Goal: Task Accomplishment & Management: Complete application form

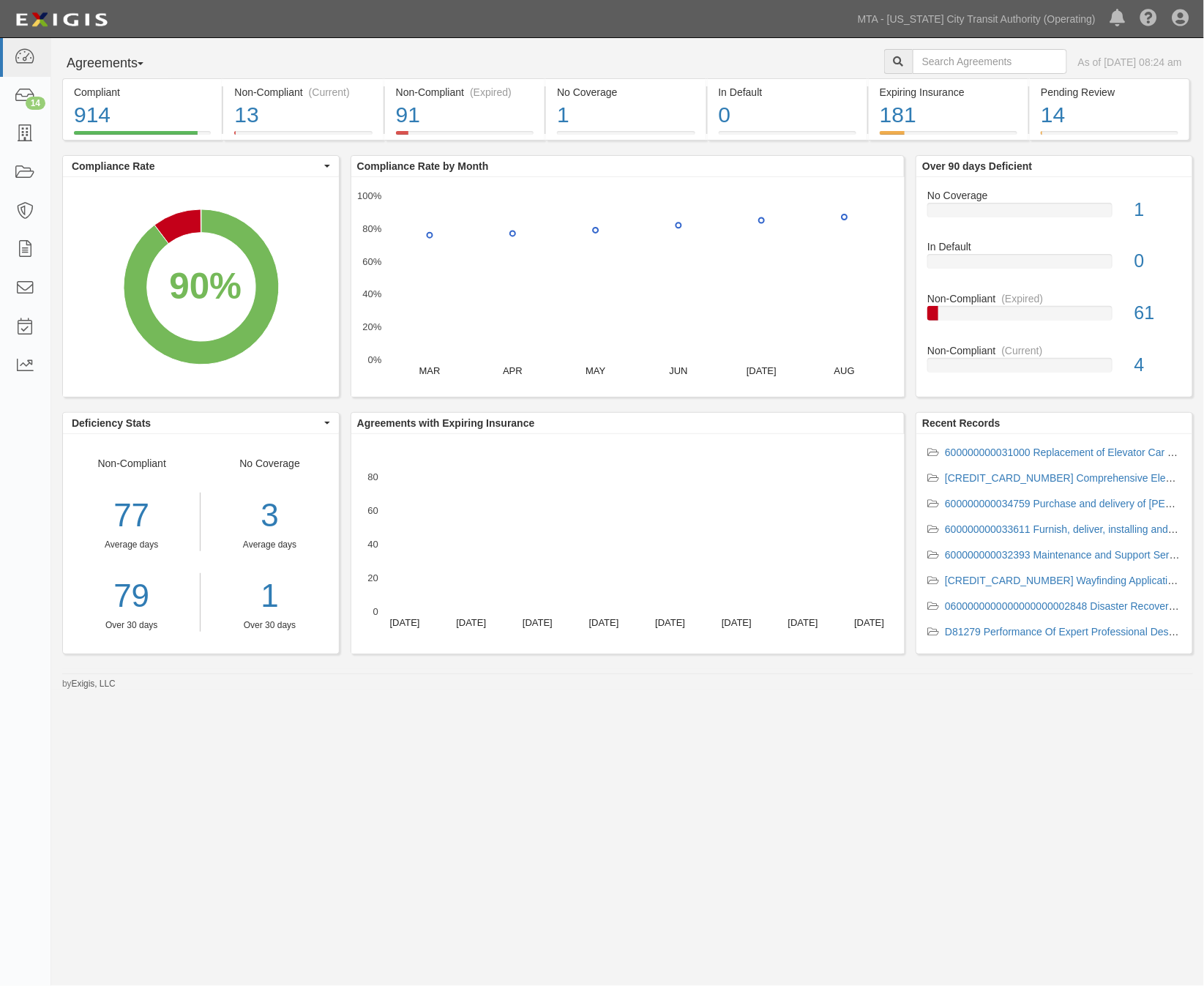
click at [405, 745] on div "Agreements Parties Agreements Coverages As of Sep 26, 2025 08:24 am Compliant 9…" at bounding box center [602, 482] width 1204 height 887
click at [28, 136] on icon at bounding box center [25, 134] width 20 height 17
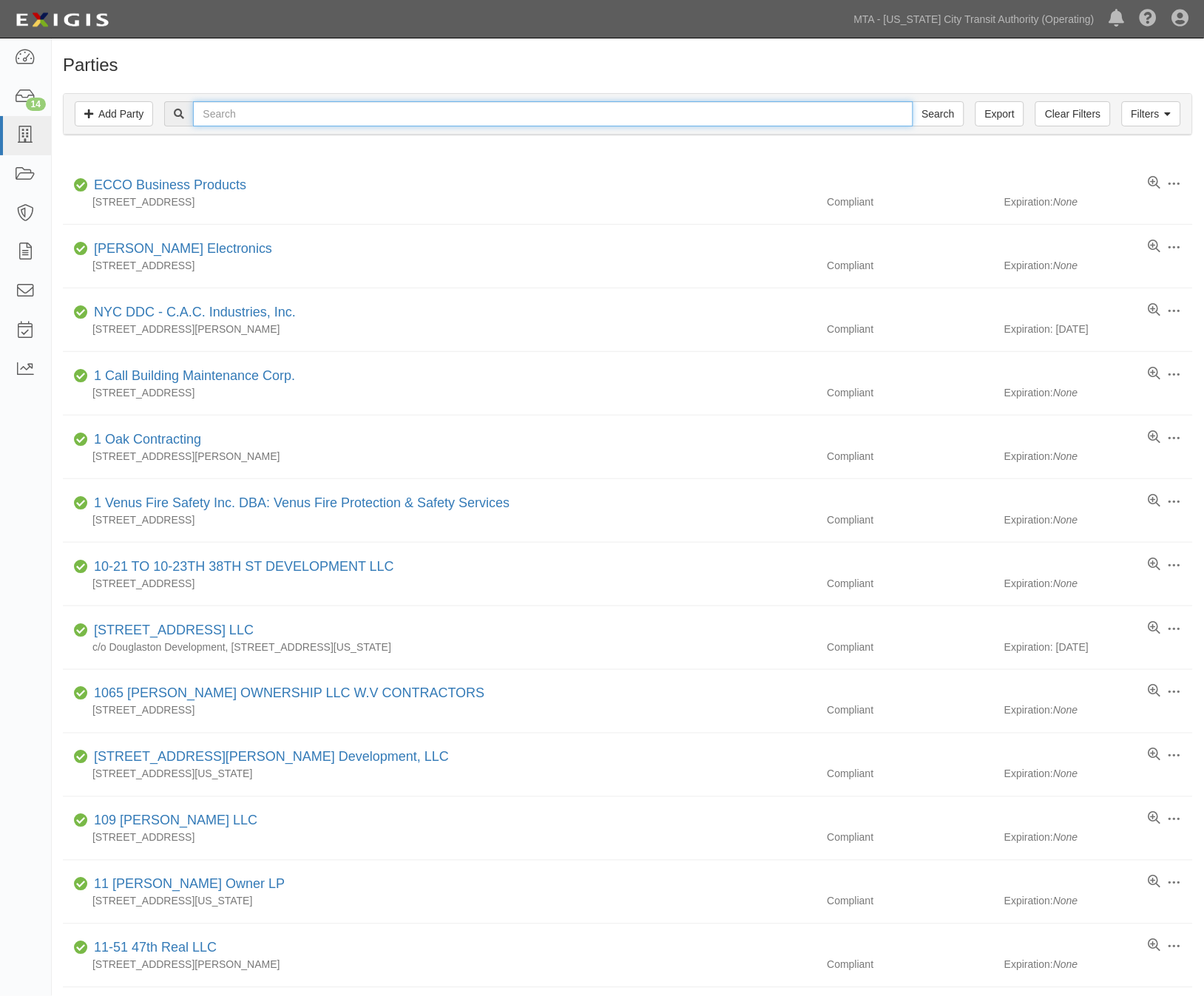
click at [294, 111] on input "text" at bounding box center [552, 113] width 720 height 25
click at [296, 111] on input "text" at bounding box center [552, 113] width 720 height 25
click at [256, 116] on input "text" at bounding box center [552, 113] width 720 height 25
click at [222, 110] on input "tris tate" at bounding box center [552, 113] width 720 height 25
type input "tristate"
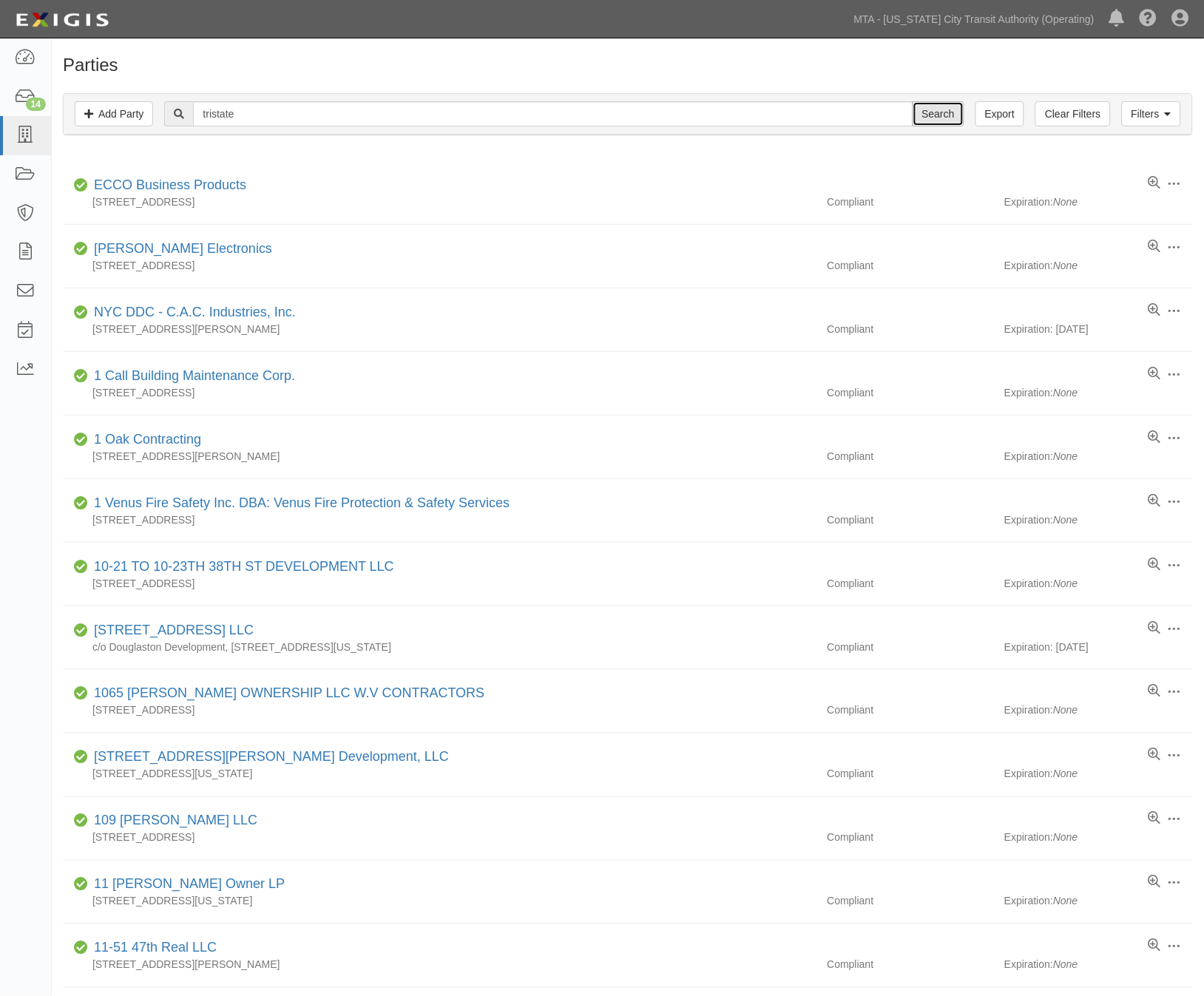
click at [932, 123] on input "Search" at bounding box center [938, 113] width 51 height 25
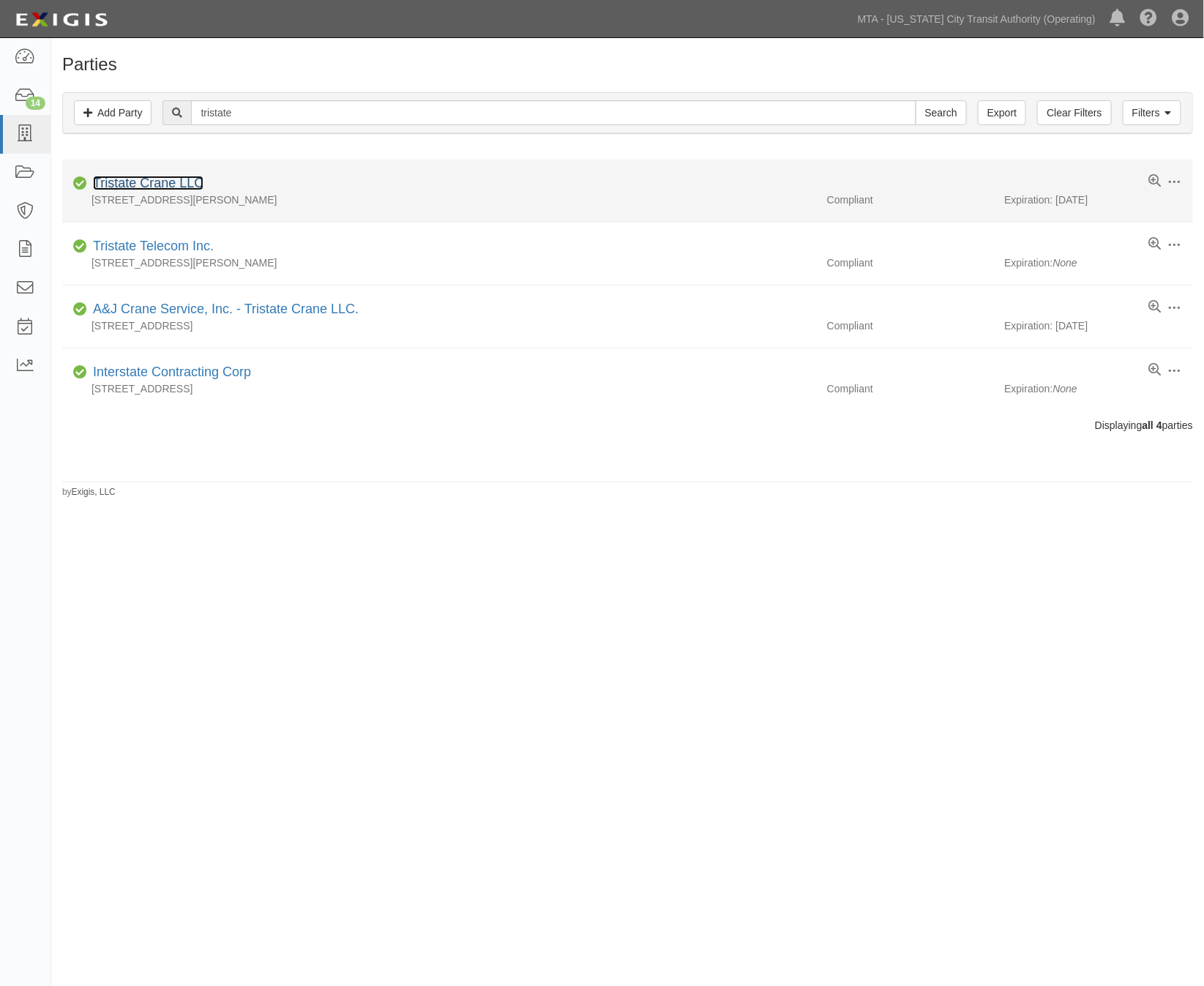
click at [152, 180] on link "Tristate Crane LLC" at bounding box center [148, 183] width 111 height 15
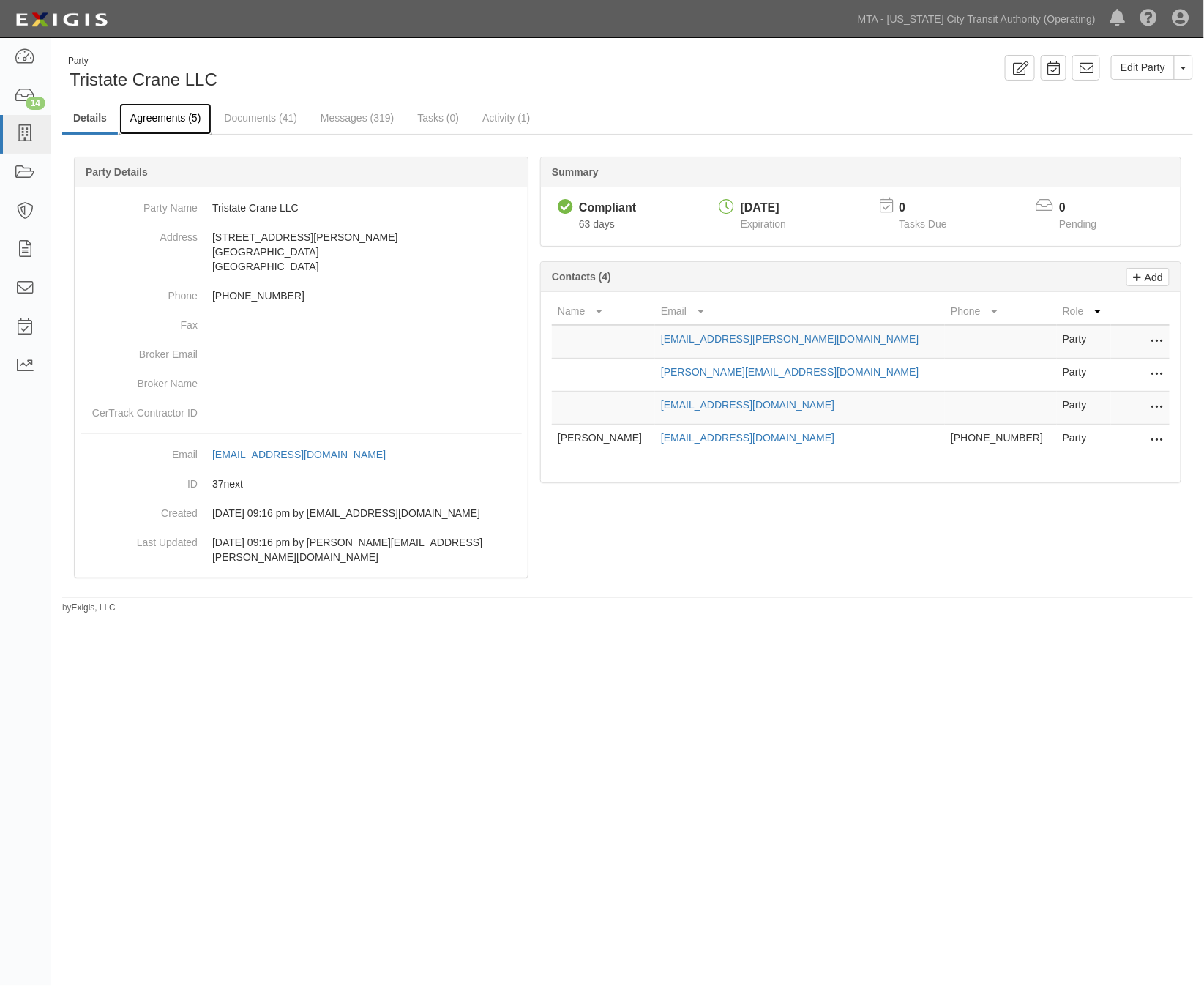
click at [165, 118] on link "Agreements (5)" at bounding box center [165, 119] width 92 height 31
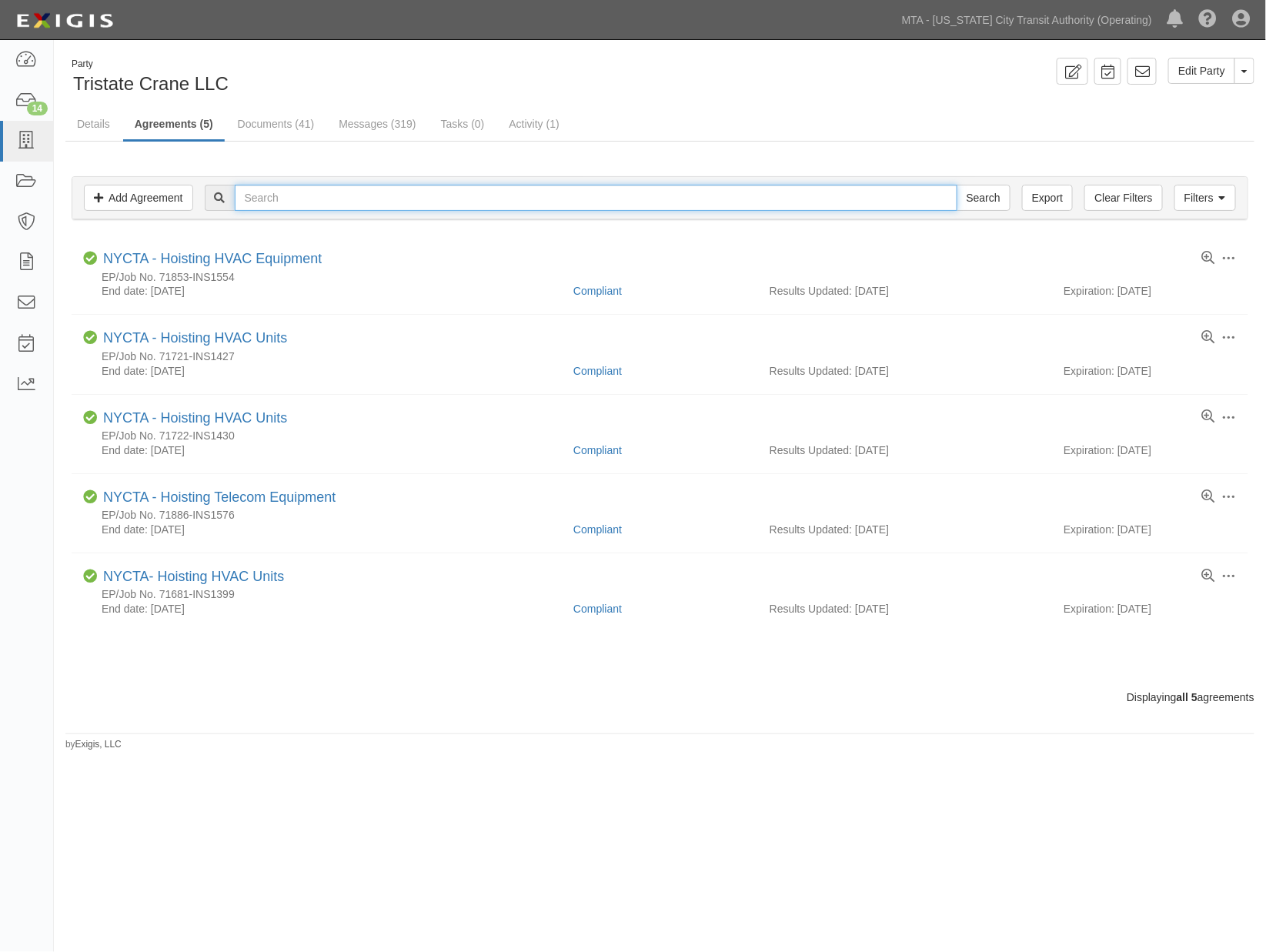
click at [291, 198] on input "text" at bounding box center [596, 197] width 723 height 26
click at [144, 205] on link "Add Agreement" at bounding box center [138, 197] width 109 height 26
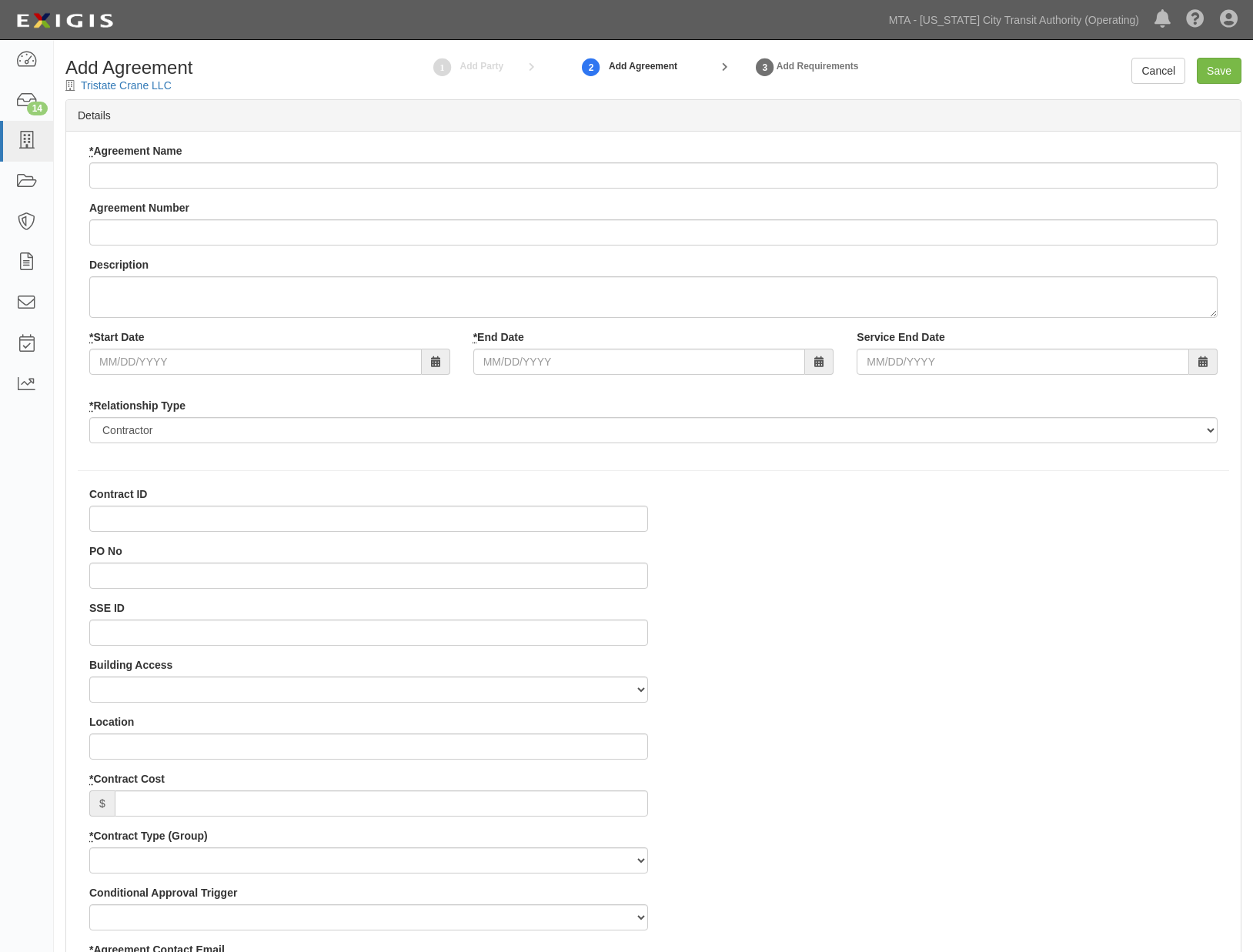
select select
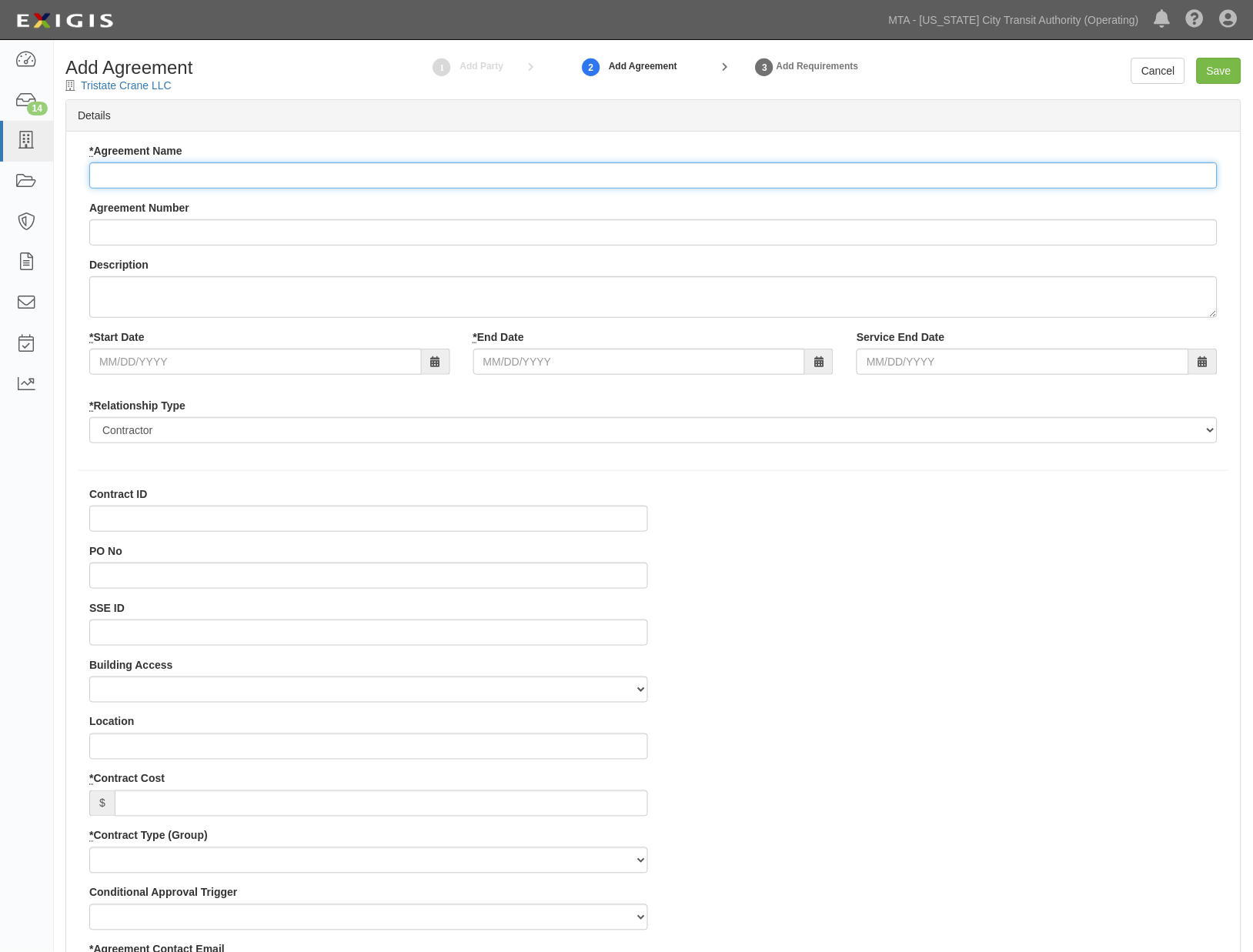
paste input "Hoist Mechanical Units"
type input "Hoist Mechanical Units"
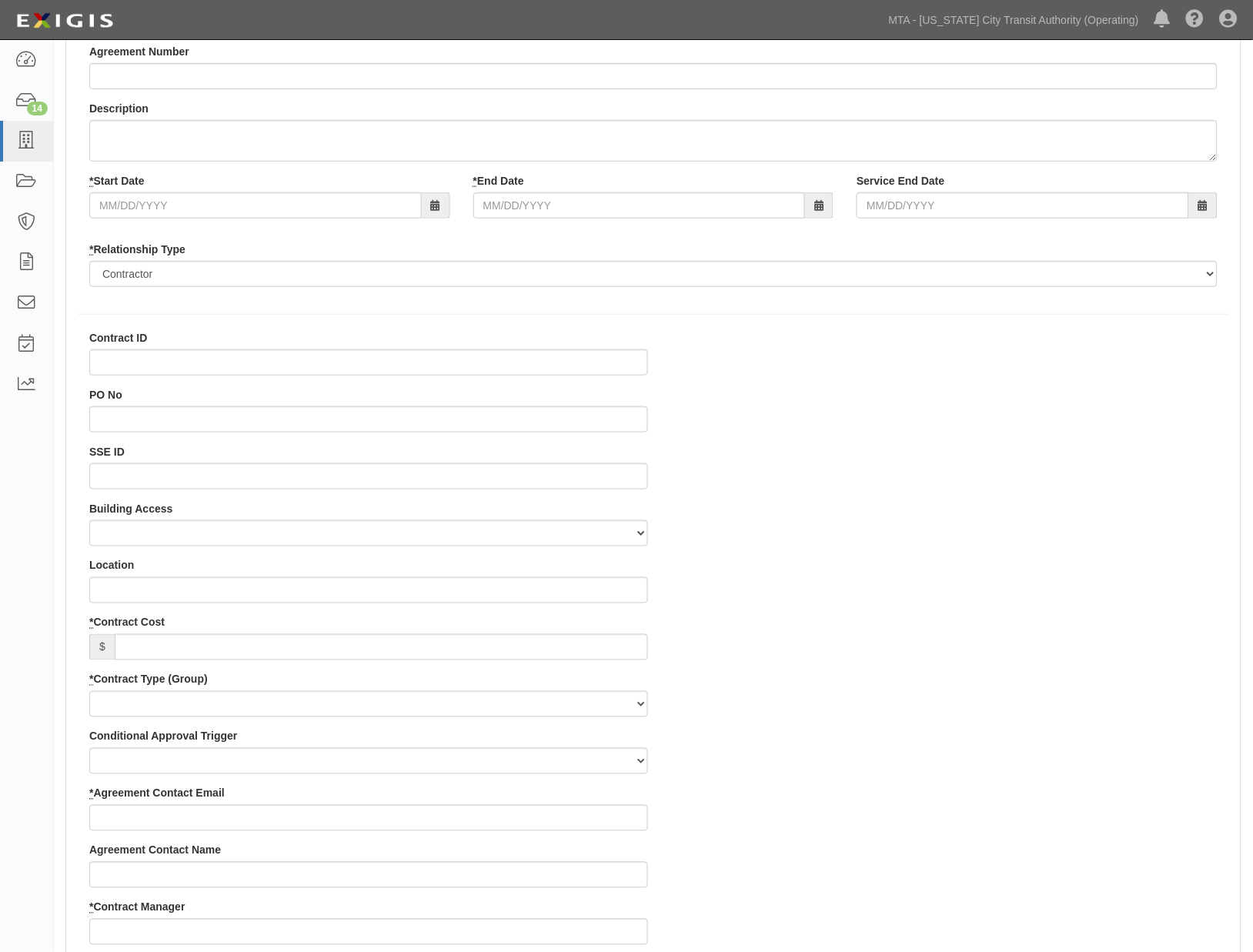
scroll to position [171, 0]
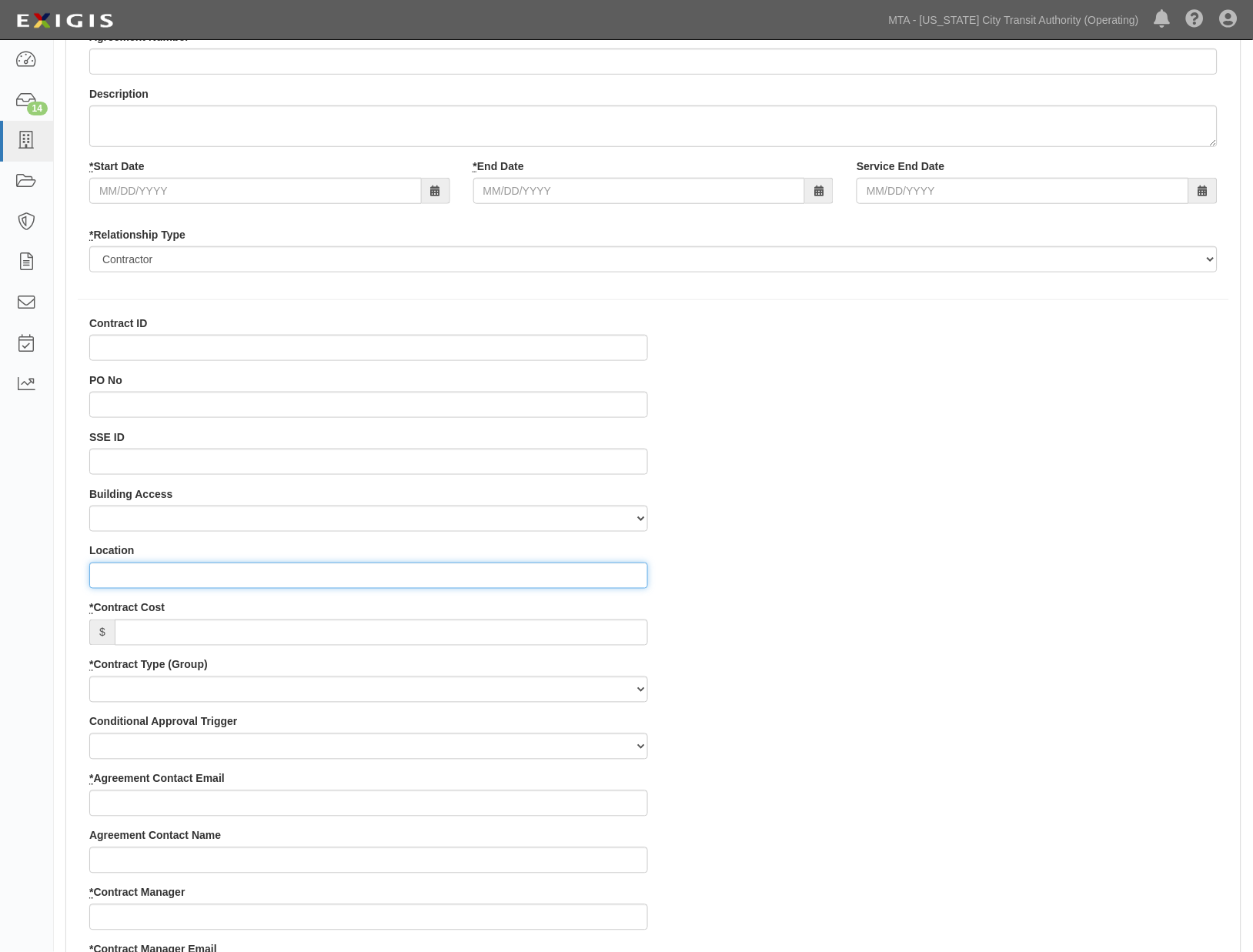
paste input "[STREET_ADDRESS]"
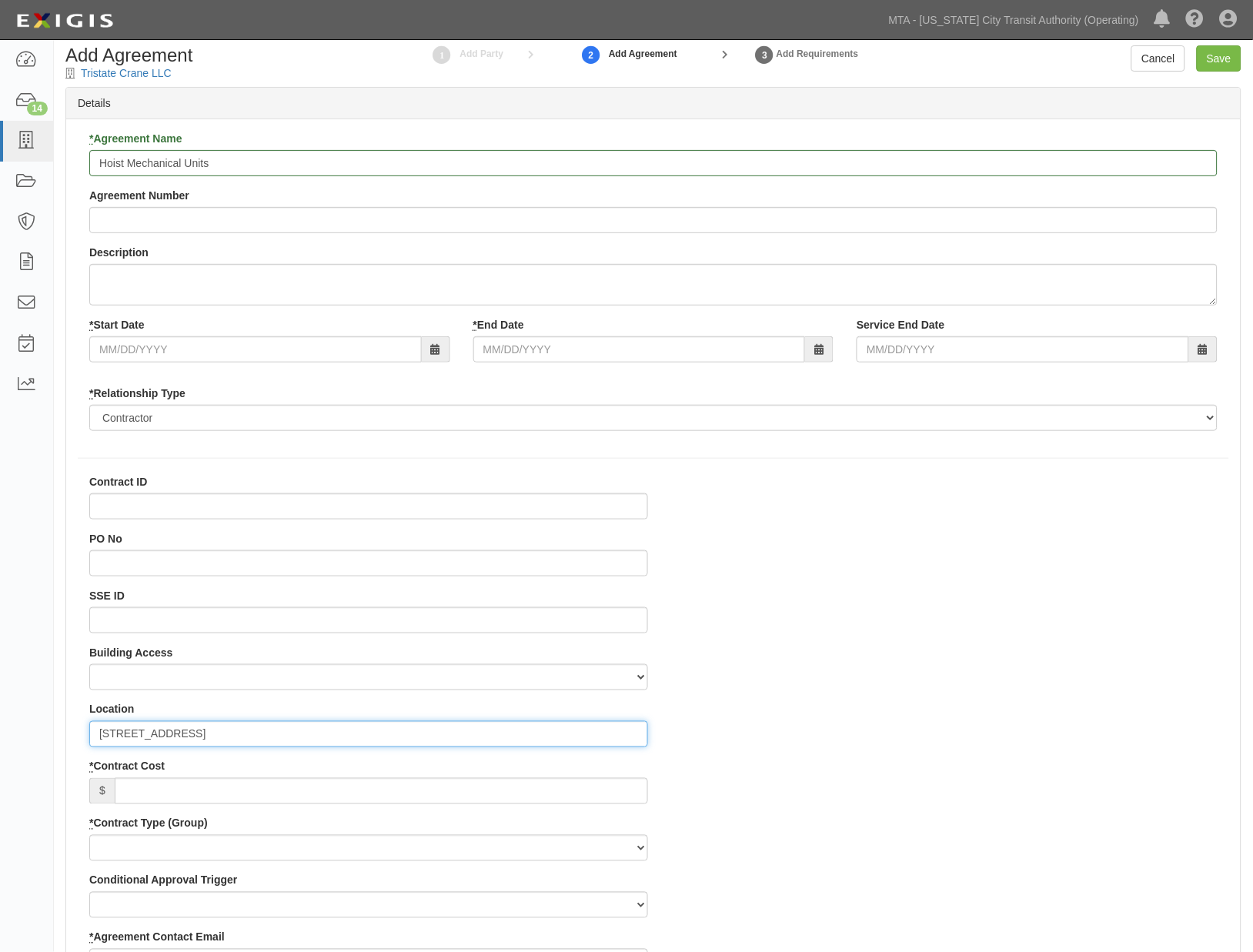
scroll to position [0, 0]
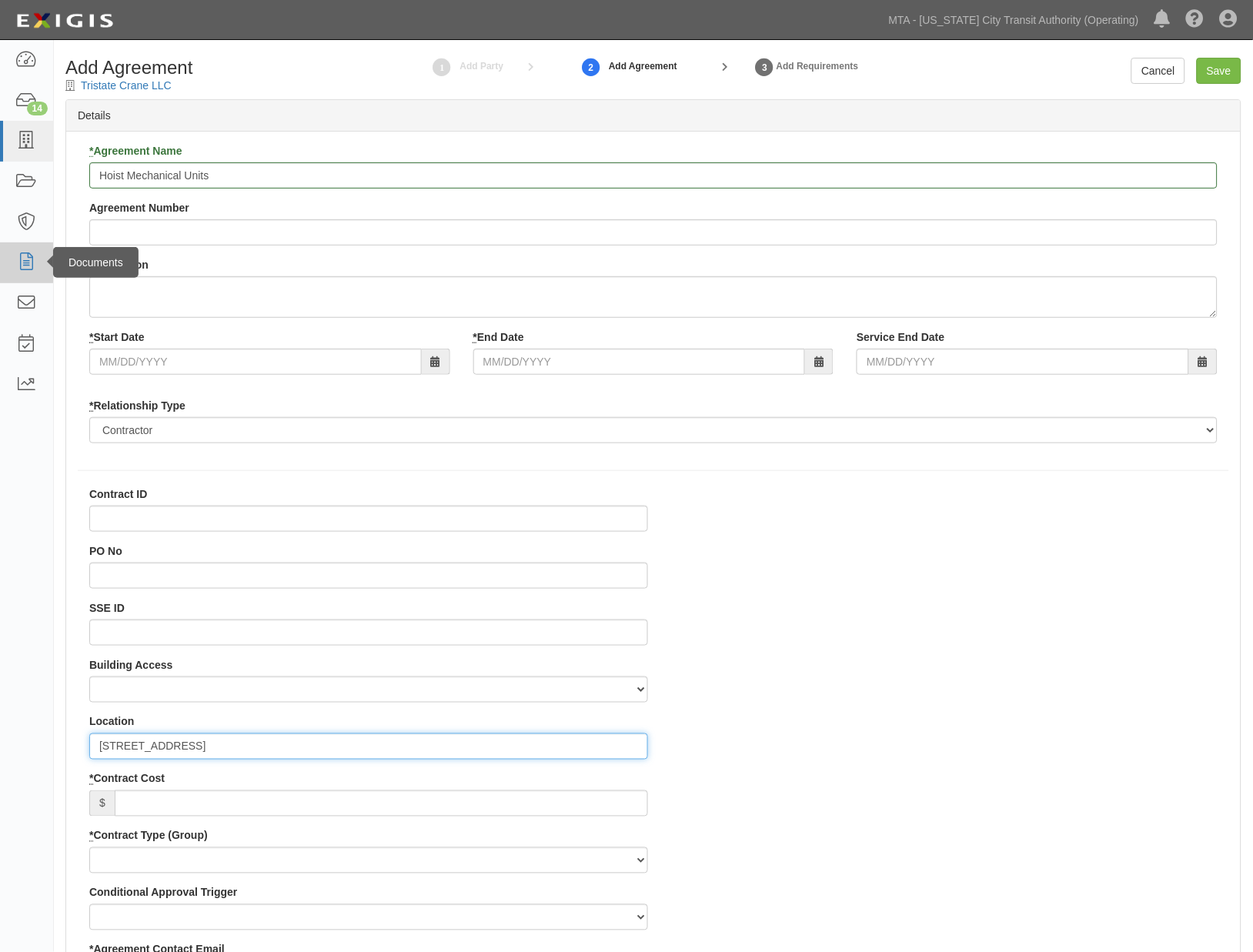
type input "[STREET_ADDRESS]"
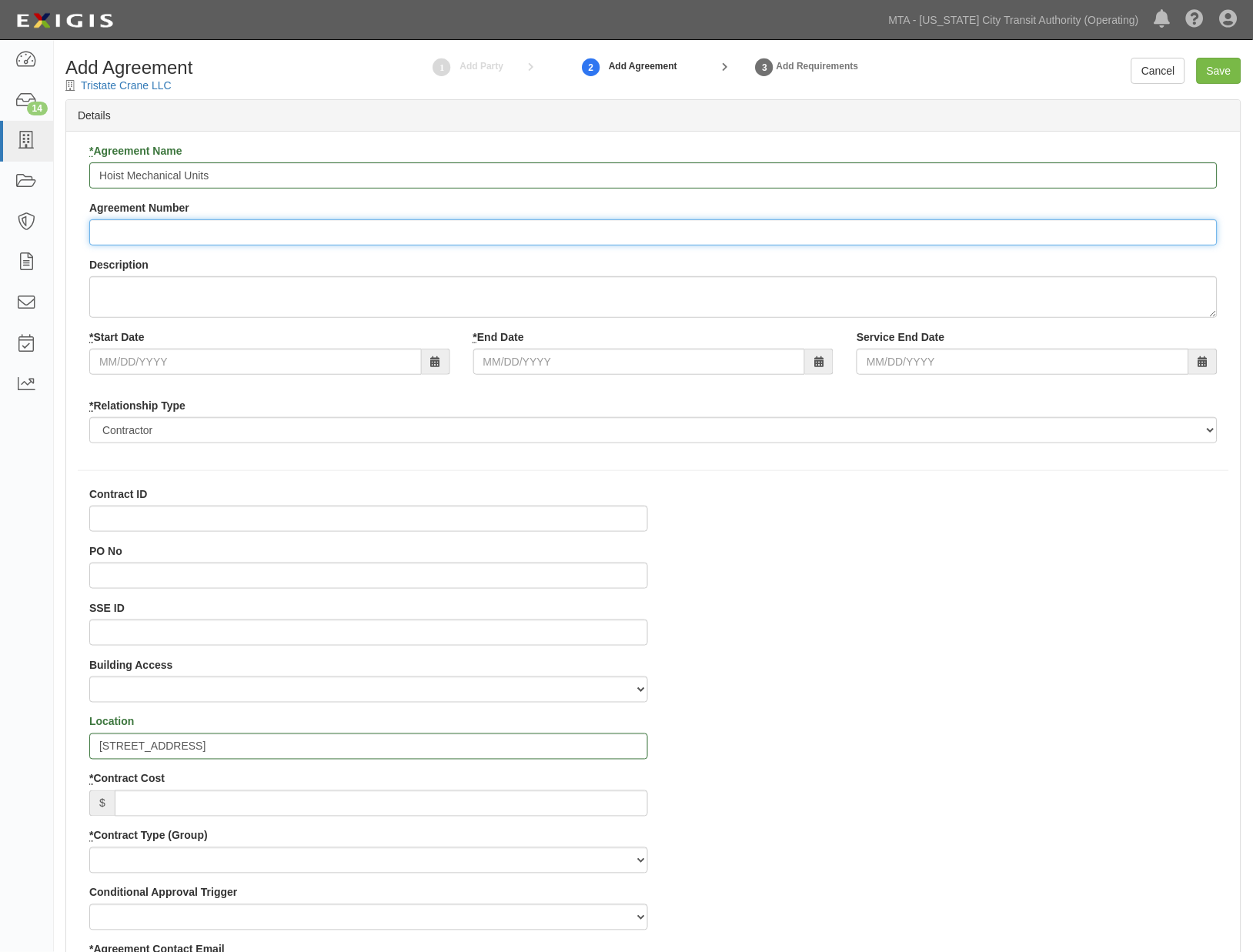
paste input "71929-INS1615"
click at [96, 232] on input "71929-INS1615" at bounding box center [653, 232] width 1128 height 26
type input "EP/Job No. 71929-INS1615"
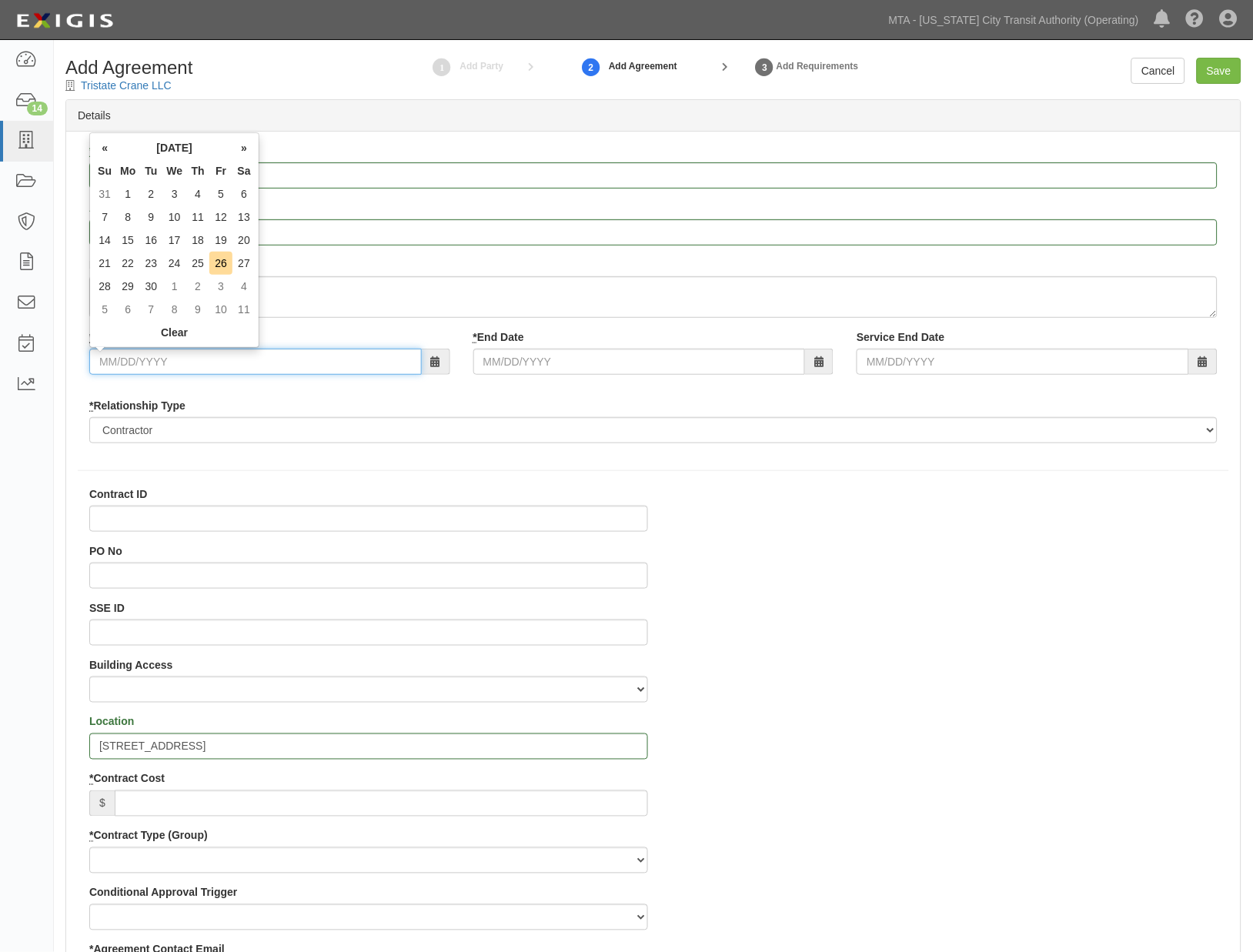
click at [127, 360] on input "* Start Date" at bounding box center [255, 361] width 333 height 26
type input "[DATE]"
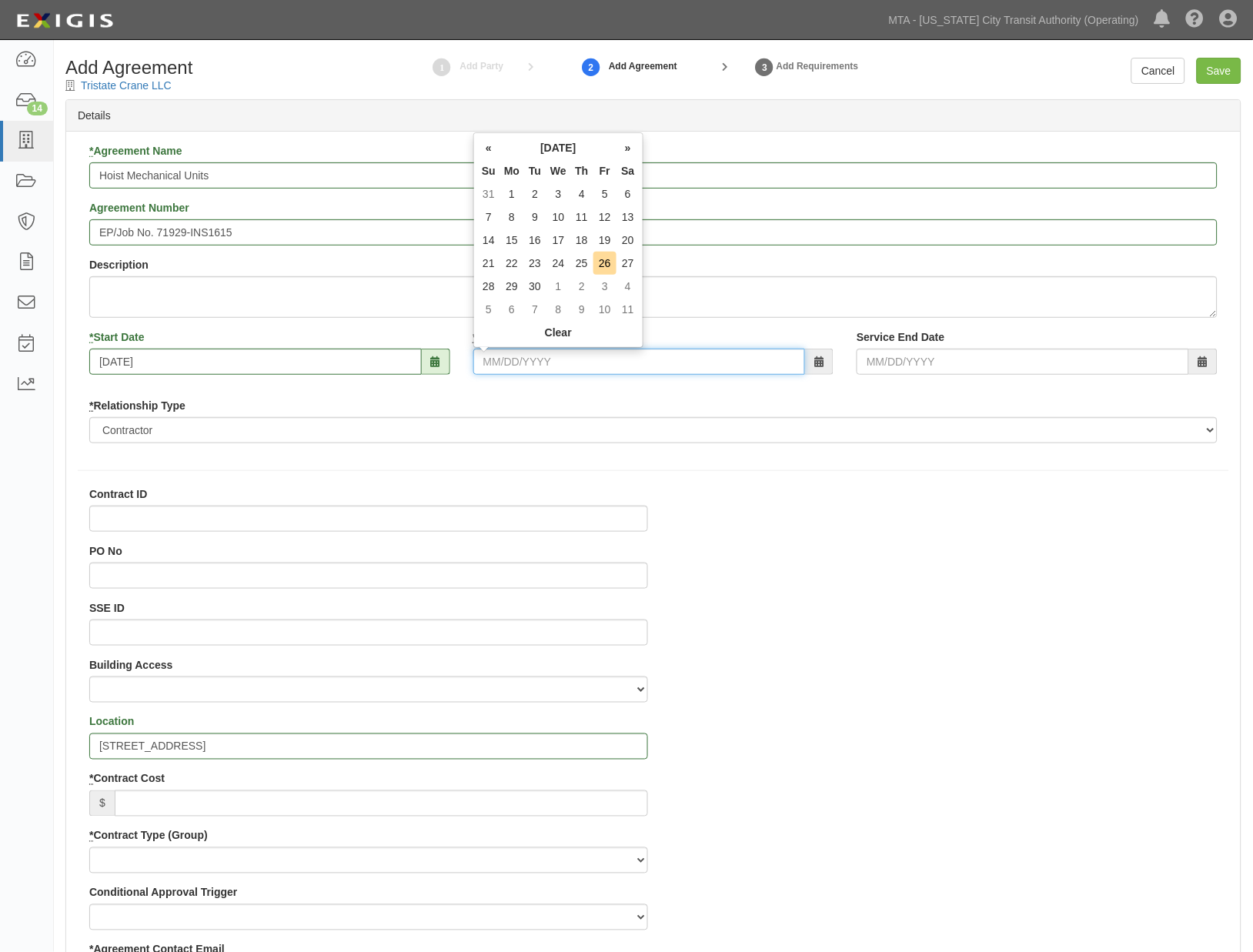
click at [631, 363] on input "* End Date" at bounding box center [639, 361] width 333 height 26
type input "[DATE]"
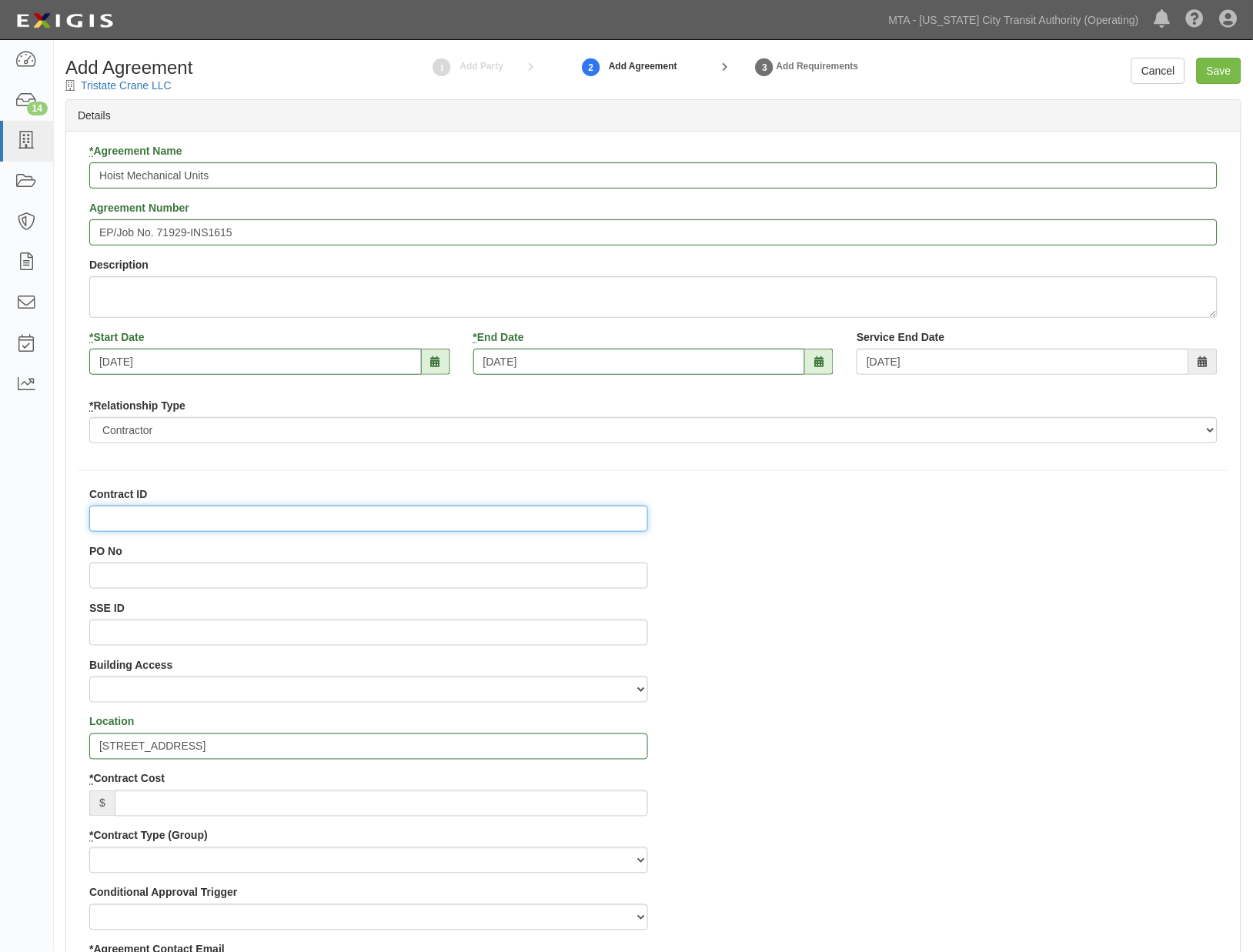
paste input "71929-INS1615"
type input "71929-INS1615"
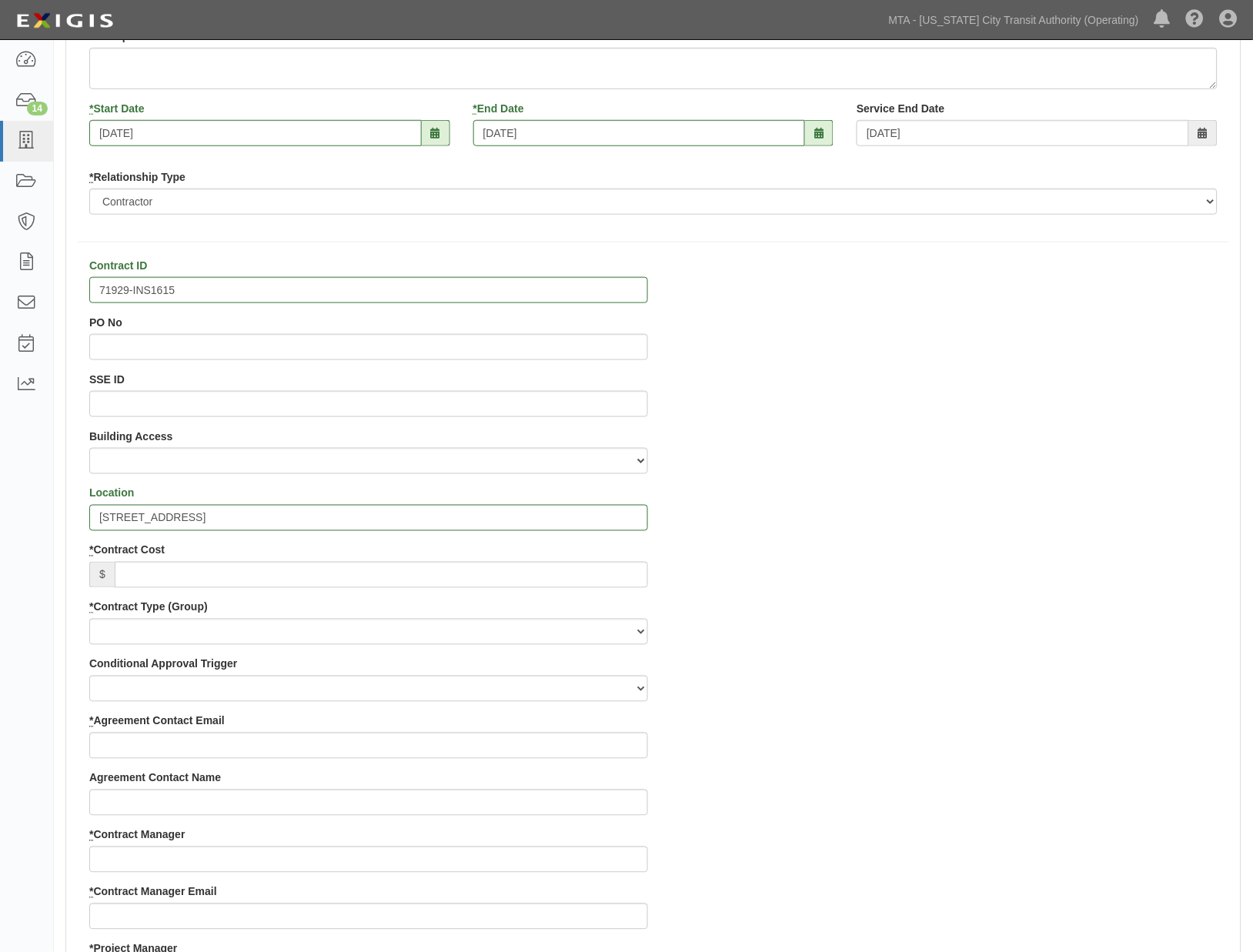
scroll to position [341, 0]
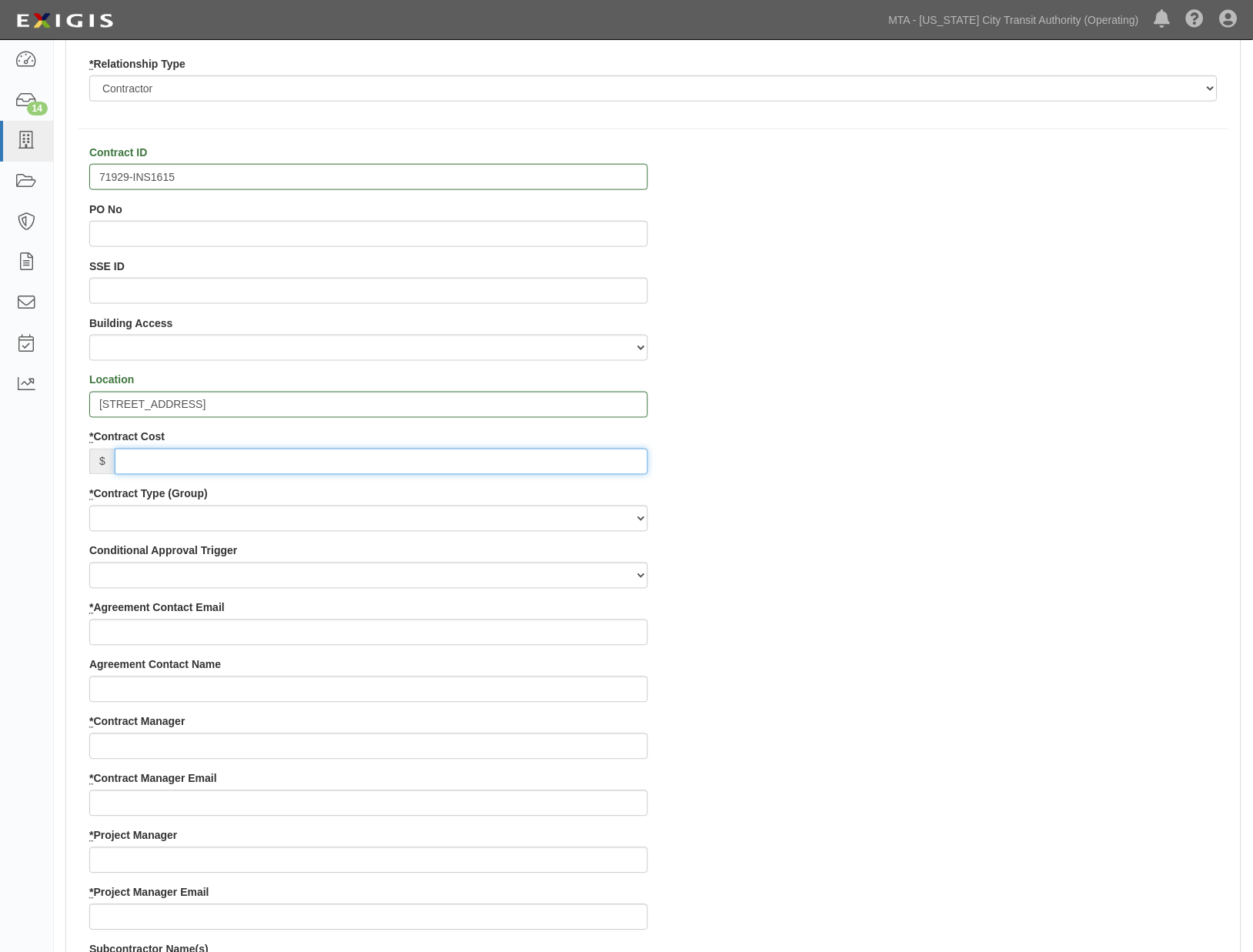
click at [295, 468] on input "* Contract Cost" at bounding box center [381, 461] width 533 height 26
type input "0.00"
click at [805, 681] on div "Contract ID 71929-INS1615 PO No SSE ID Building Access 2 Broadway 341/345/347 B…" at bounding box center [653, 857] width 1174 height 1424
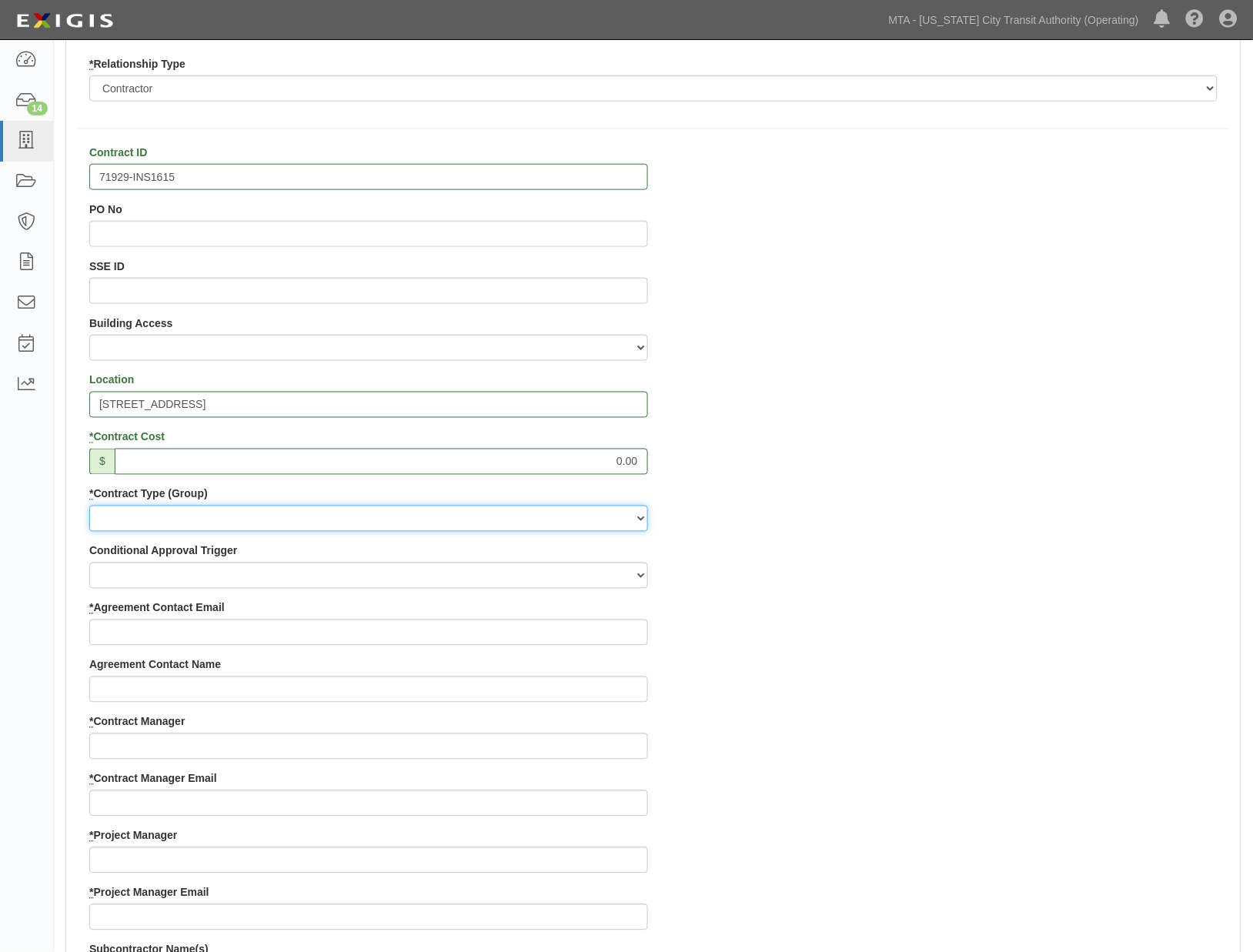
click at [198, 524] on select "Capital Operating Not for Benefit (incls. FA, Entry Permits) Real Estate Other" at bounding box center [368, 518] width 558 height 26
click at [89, 506] on select "Capital Operating Not for Benefit (incls. FA, Entry Permits) Real Estate Other" at bounding box center [368, 518] width 558 height 26
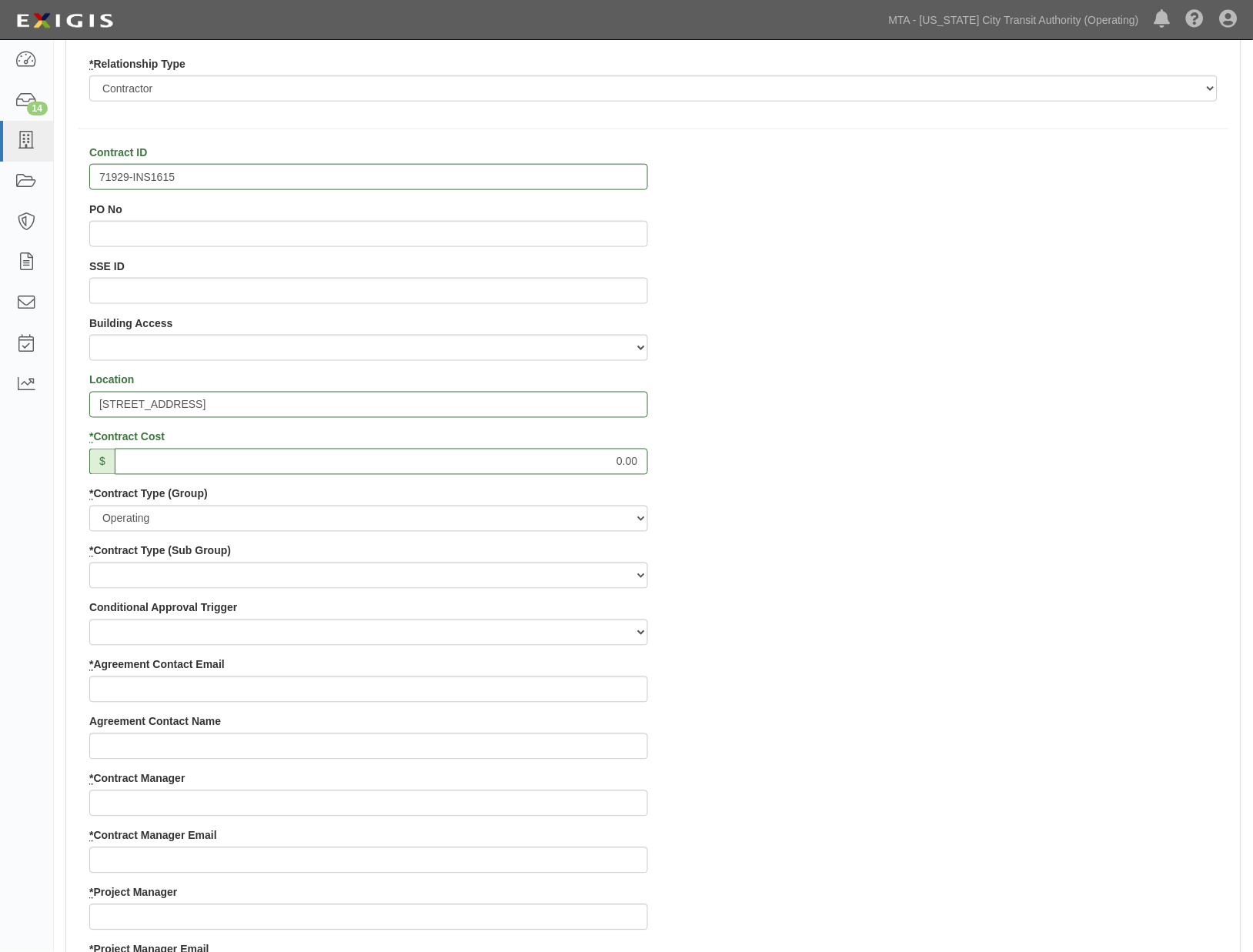
click at [909, 680] on div "Contract ID 71929-INS1615 PO No SSE ID Building Access 2 Broadway 341/345/347 B…" at bounding box center [653, 885] width 1174 height 1481
click at [111, 579] on select "Construction Loan / Test and Demo Maintenance Painting Personal Services Contra…" at bounding box center [368, 575] width 558 height 26
click at [818, 677] on div "Contract ID 71929-INS1615 PO No SSE ID Building Access 2 Broadway 341/345/347 B…" at bounding box center [653, 885] width 1174 height 1481
click at [116, 577] on select "Construction Loan / Test and Demo Maintenance Painting Personal Services Contra…" at bounding box center [368, 575] width 558 height 26
click at [1118, 684] on div "Contract ID 71929-INS1615 PO No SSE ID Building Access 2 Broadway 341/345/347 B…" at bounding box center [653, 885] width 1174 height 1481
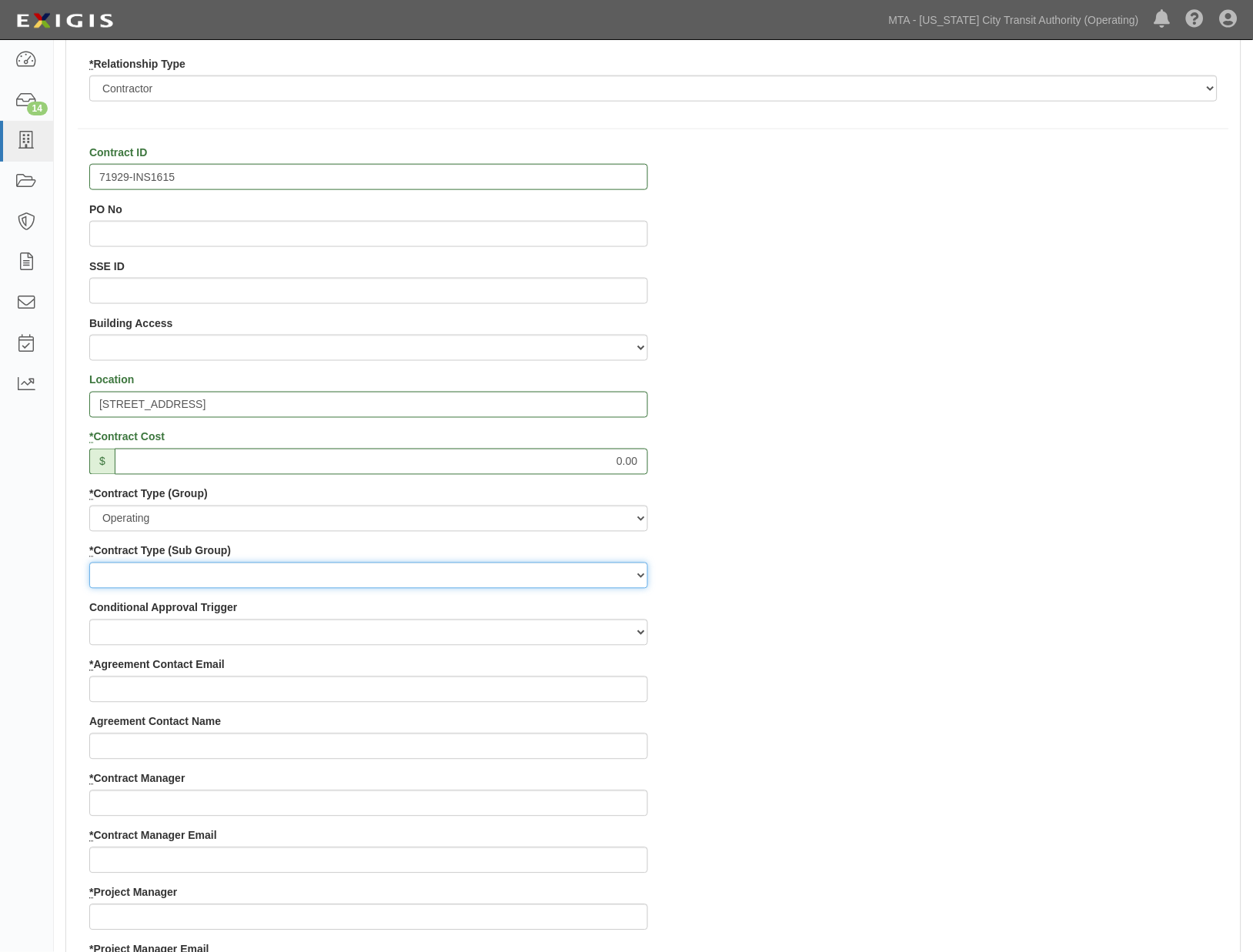
click at [124, 580] on select "Construction Loan / Test and Demo Maintenance Painting Personal Services Contra…" at bounding box center [368, 575] width 558 height 26
click at [906, 668] on div "Contract ID 71929-INS1615 PO No SSE ID Building Access 2 Broadway 341/345/347 B…" at bounding box center [653, 885] width 1174 height 1481
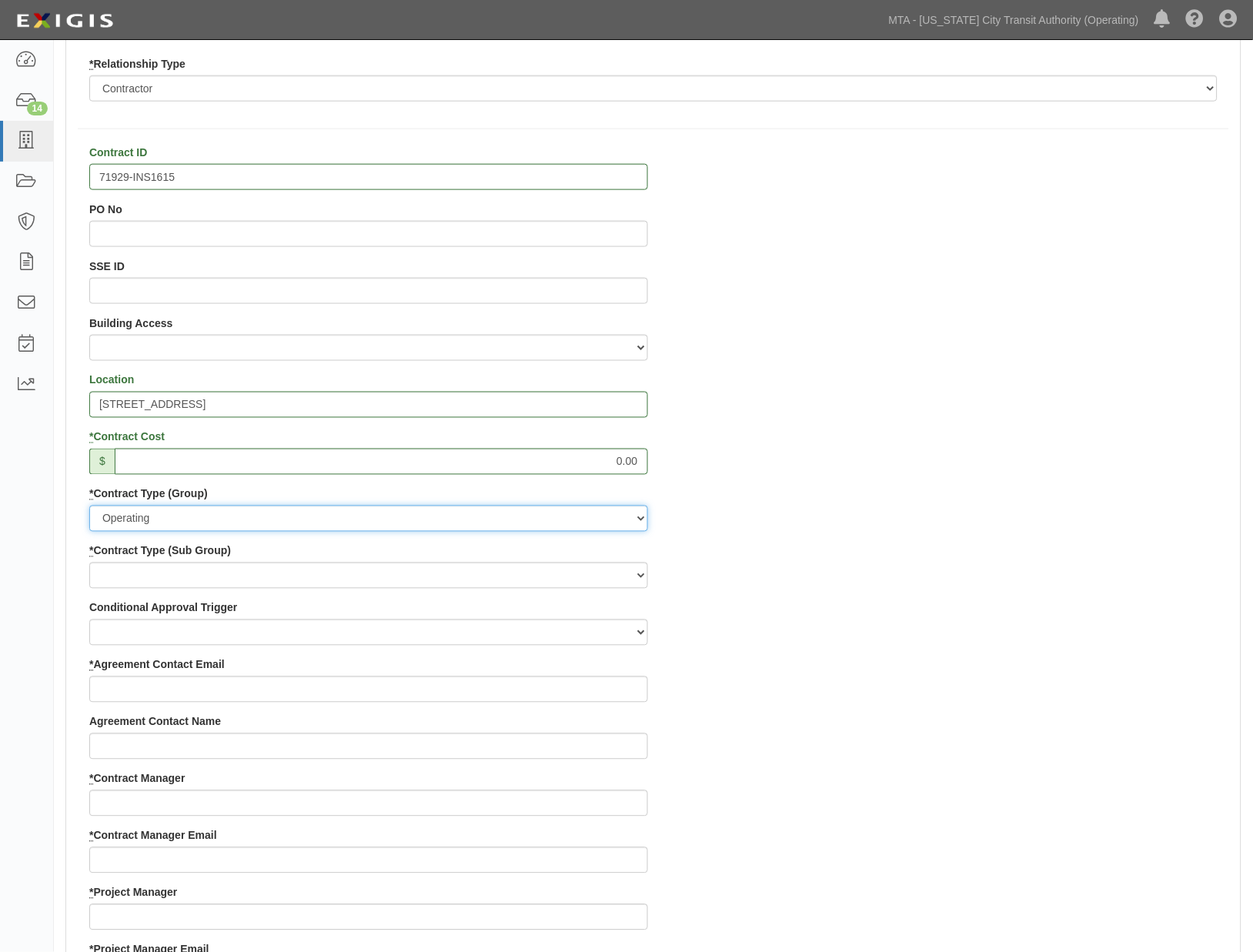
click at [149, 511] on select "Capital Operating Not for Benefit (incls. FA, Entry Permits) Real Estate Other" at bounding box center [368, 518] width 558 height 26
select select "103"
click at [89, 506] on select "Capital Operating Not for Benefit (incls. FA, Entry Permits) Real Estate Other" at bounding box center [368, 518] width 558 height 26
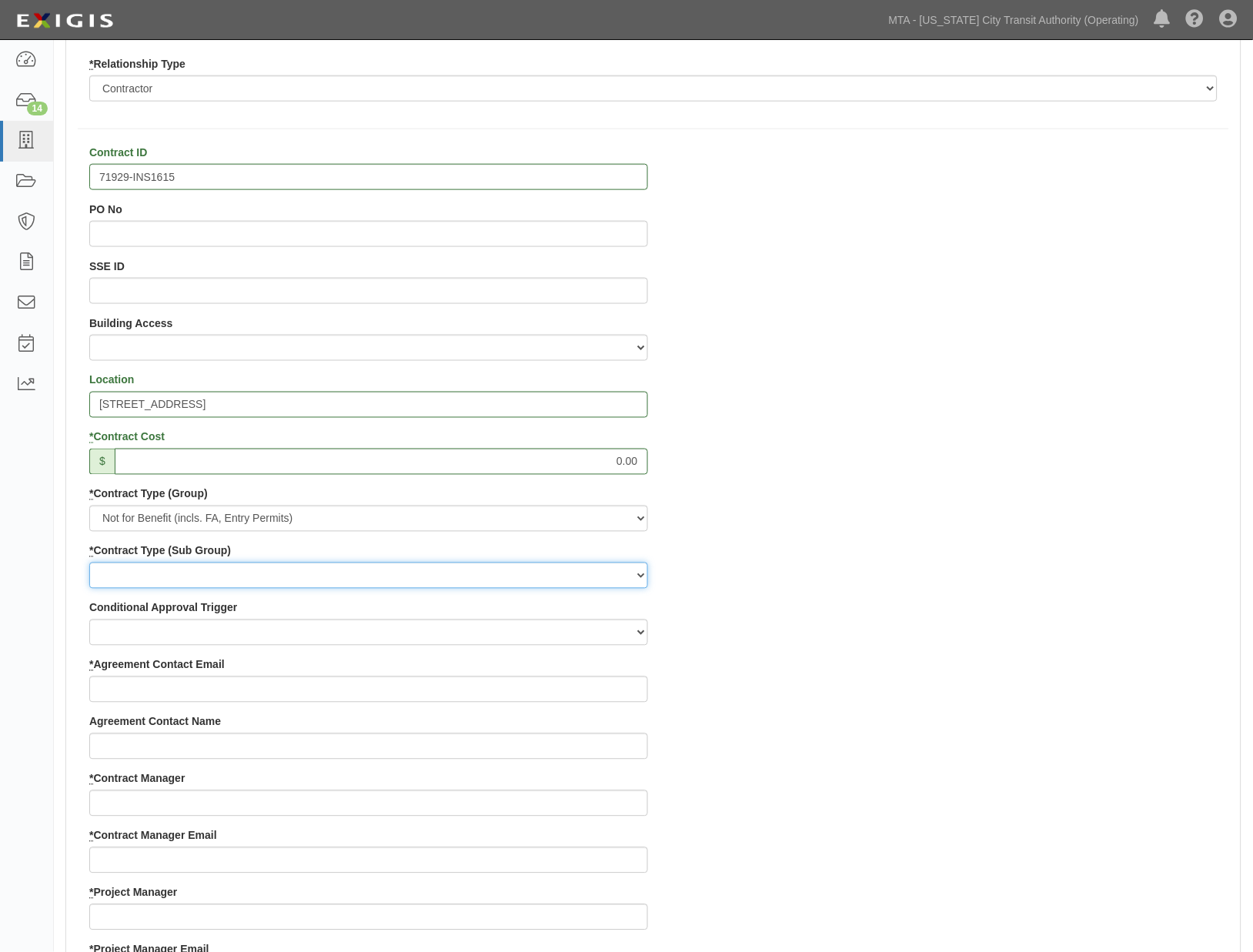
click at [118, 574] on select "Entry Permits Film Special Events Force Account (NYSDOT, CDOT, Other) NYS DEC O…" at bounding box center [368, 575] width 558 height 26
select select "162"
click at [89, 563] on select "Entry Permits Film Special Events Force Account (NYSDOT, CDOT, Other) NYS DEC O…" at bounding box center [368, 575] width 558 height 26
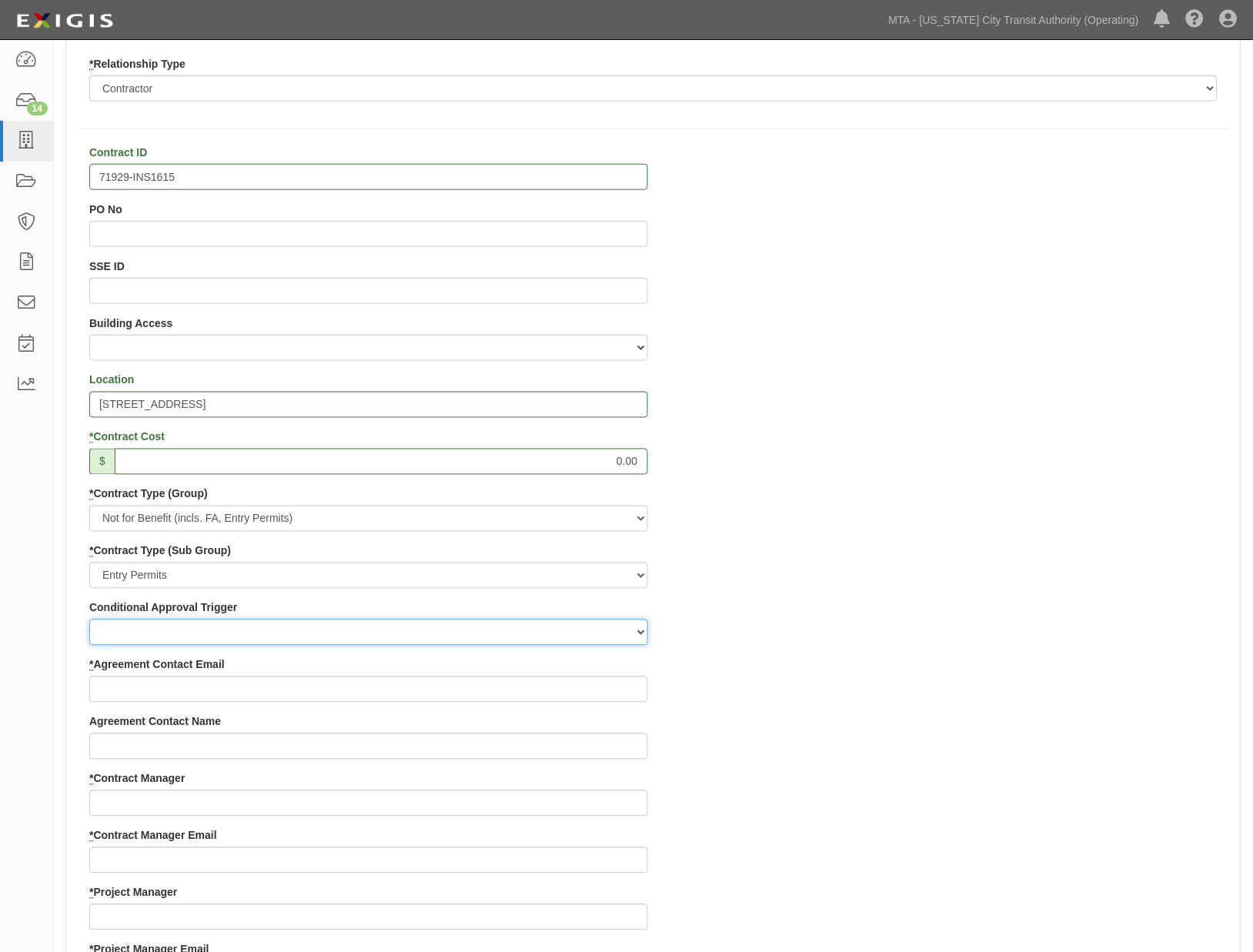
click at [119, 635] on select "Board Initiative Coverage Deferral Emergency Work Executive Request Governor In…" at bounding box center [368, 633] width 558 height 26
click at [743, 677] on div "Contract ID 71929-INS1615 PO No SSE ID Building Access 2 Broadway 341/345/347 B…" at bounding box center [653, 885] width 1174 height 1481
click at [987, 727] on div "Contract ID 71929-INS1615 PO No SSE ID Building Access 2 Broadway 341/345/347 B…" at bounding box center [653, 885] width 1174 height 1481
click at [880, 710] on div "Contract ID 71929-INS1615 PO No SSE ID Building Access 2 Broadway 341/345/347 B…" at bounding box center [653, 885] width 1174 height 1481
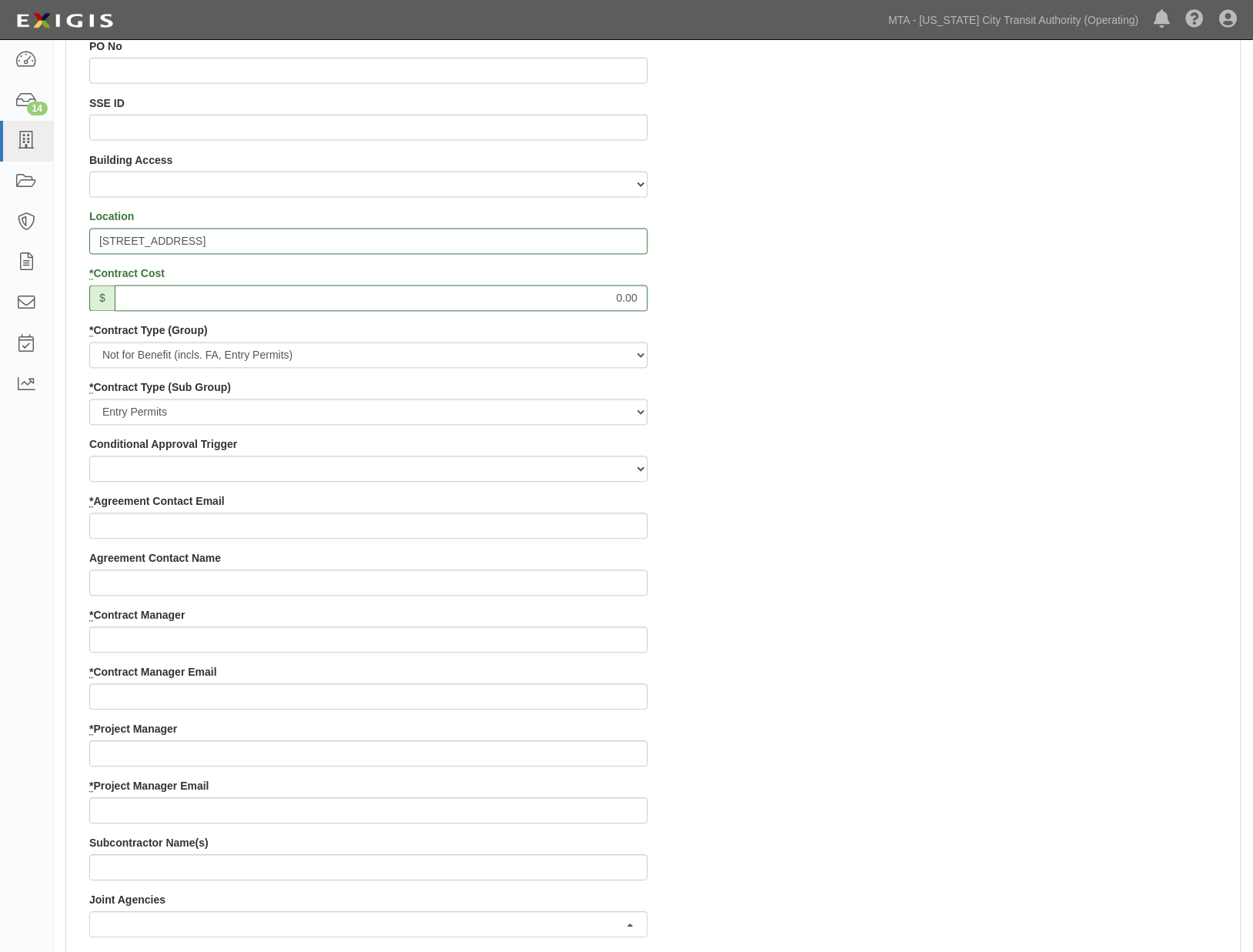
scroll to position [513, 0]
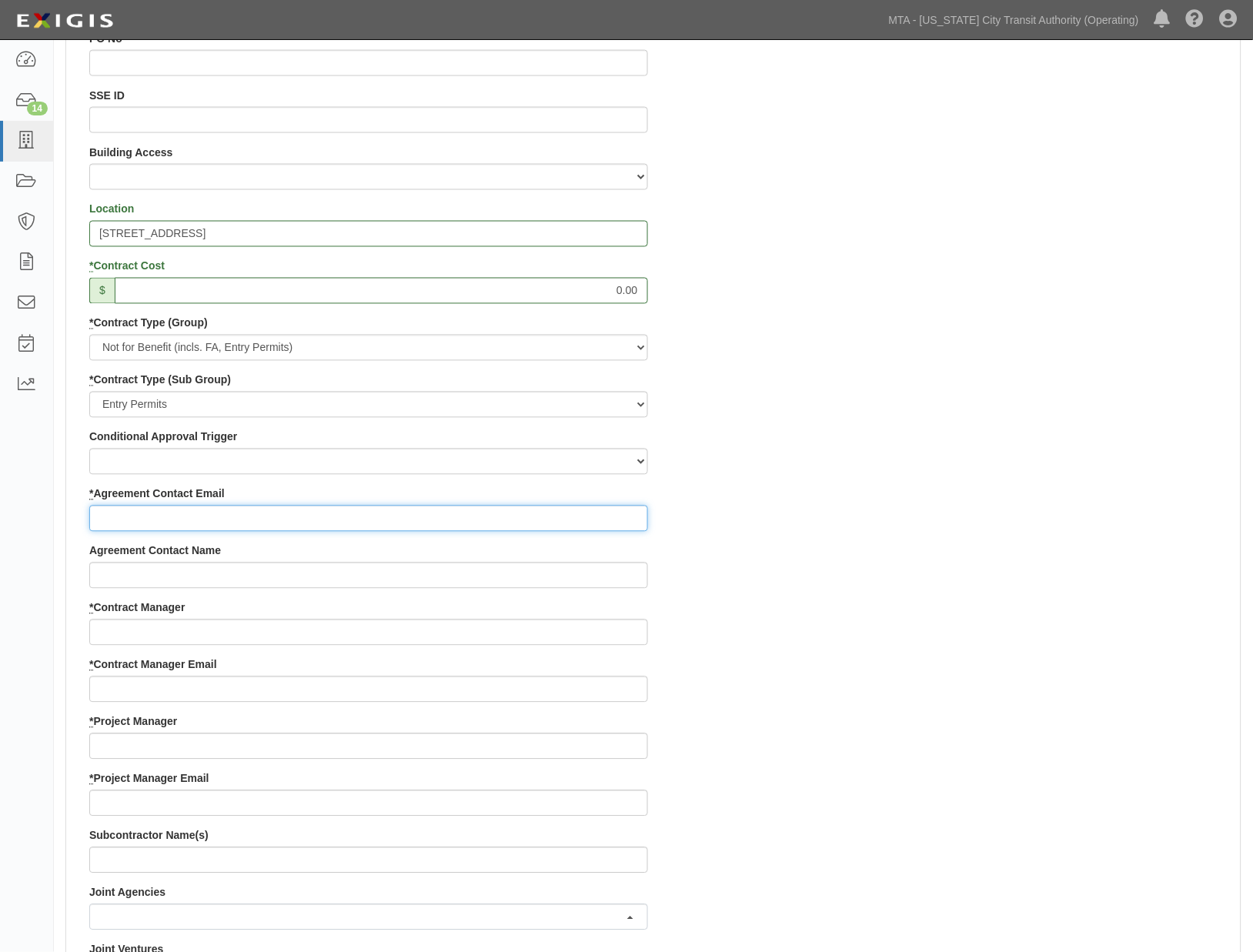
paste input "[EMAIL_ADDRESS][DOMAIN_NAME]"
type input "[EMAIL_ADDRESS][DOMAIN_NAME]"
click at [779, 637] on div "Contract ID 71929-INS1615 PO No SSE ID Building Access 2 Broadway 341/345/347 B…" at bounding box center [653, 714] width 1174 height 1481
paste input "[PERSON_NAME]"
type input "[PERSON_NAME]"
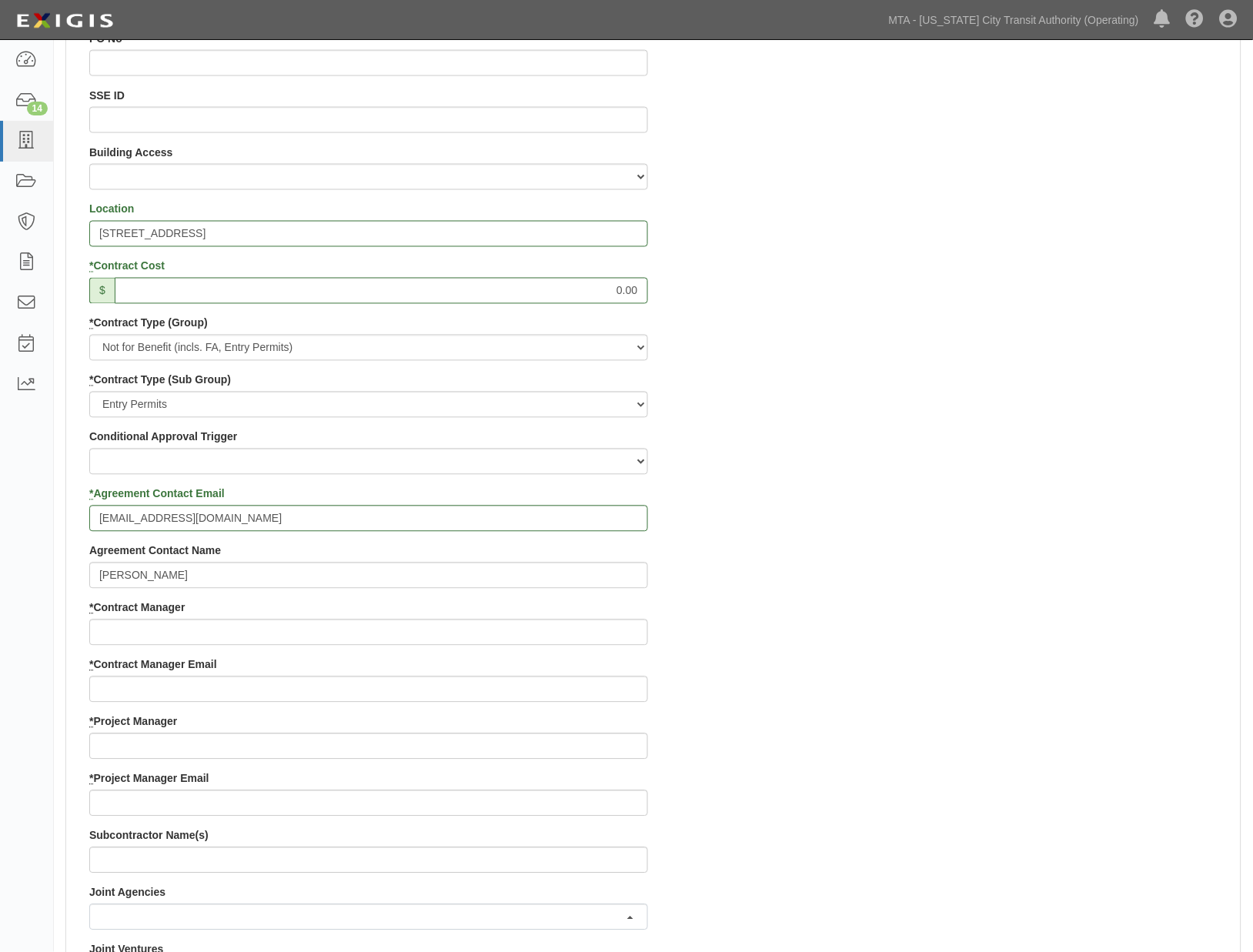
click at [904, 621] on div "Contract ID 71929-INS1615 PO No SSE ID Building Access 2 Broadway 341/345/347 B…" at bounding box center [653, 714] width 1174 height 1481
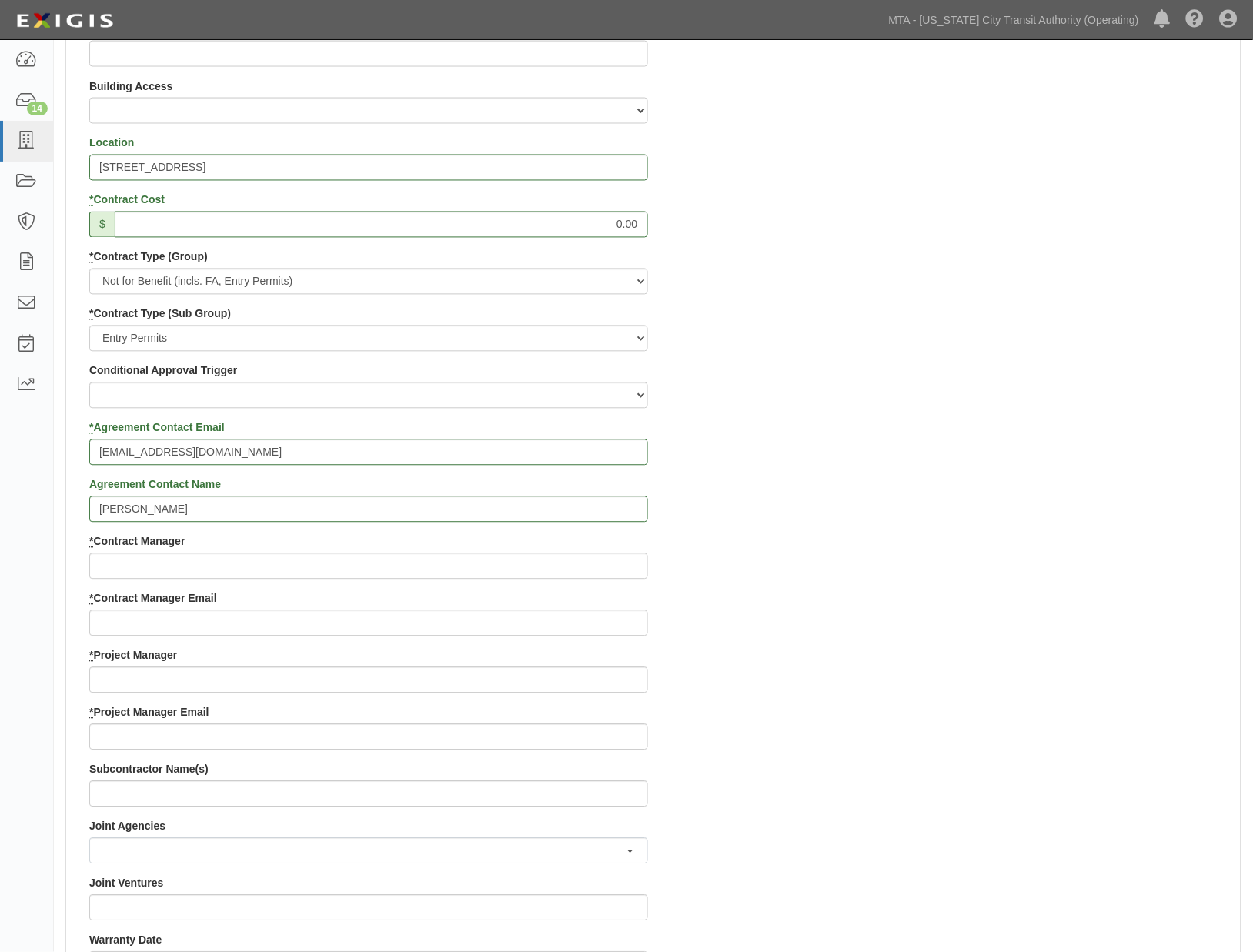
scroll to position [769, 0]
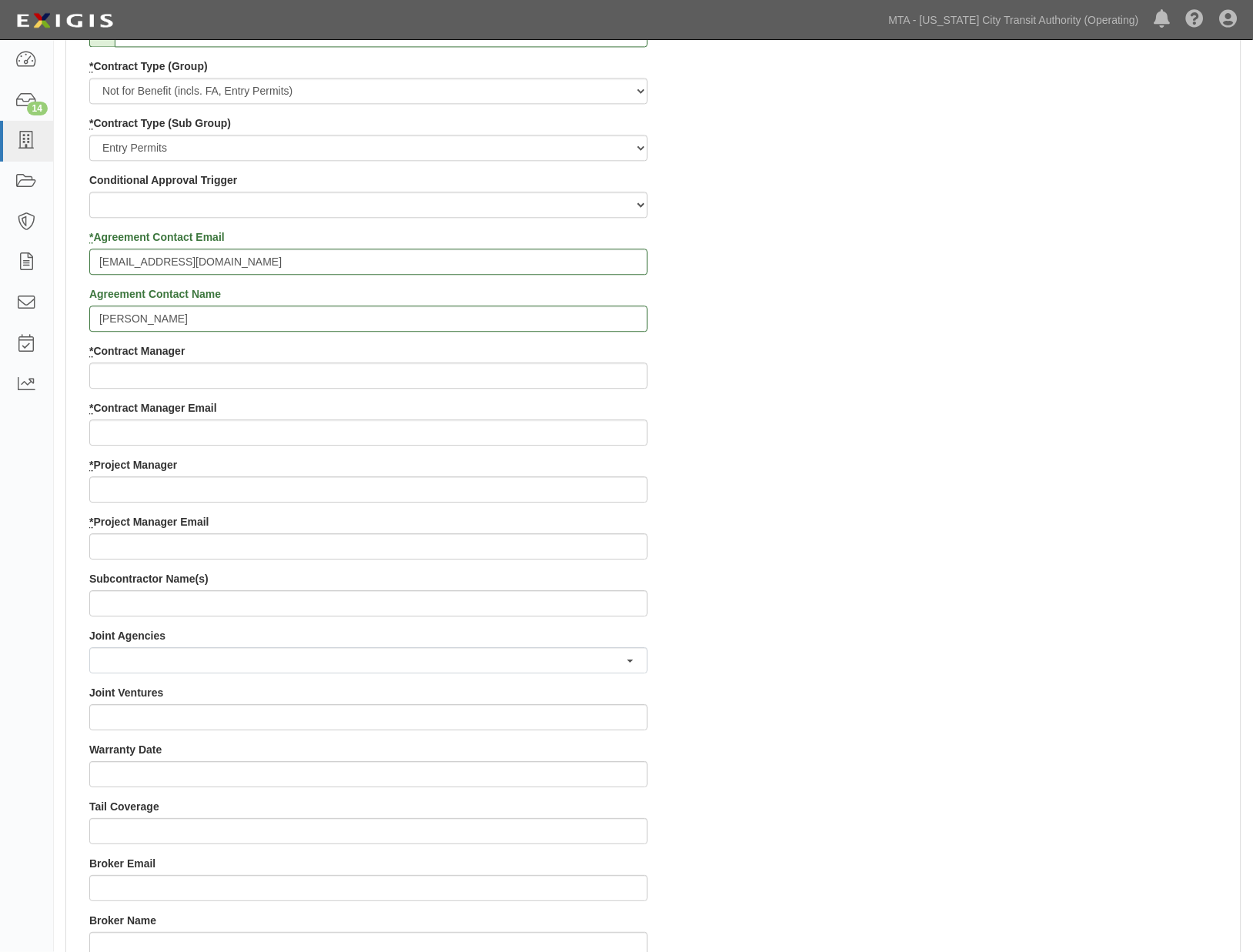
click at [1020, 507] on div "Contract ID 71929-INS1615 PO No SSE ID Building Access 2 Broadway 341/345/347 B…" at bounding box center [653, 457] width 1174 height 1481
paste input "[EMAIL_ADDRESS][DOMAIN_NAME]"
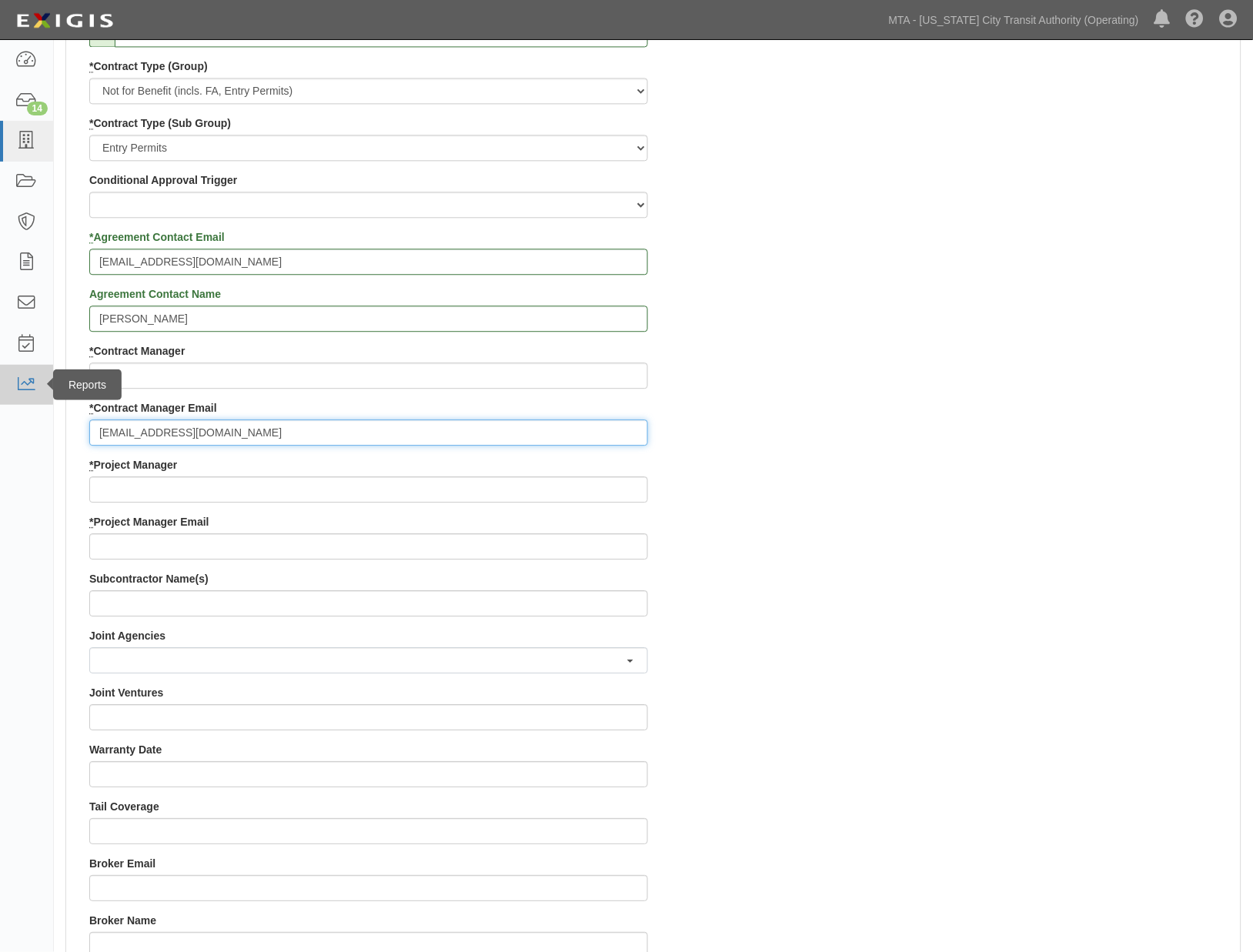
type input "[EMAIL_ADDRESS][DOMAIN_NAME]"
paste input "Contract Inspection"
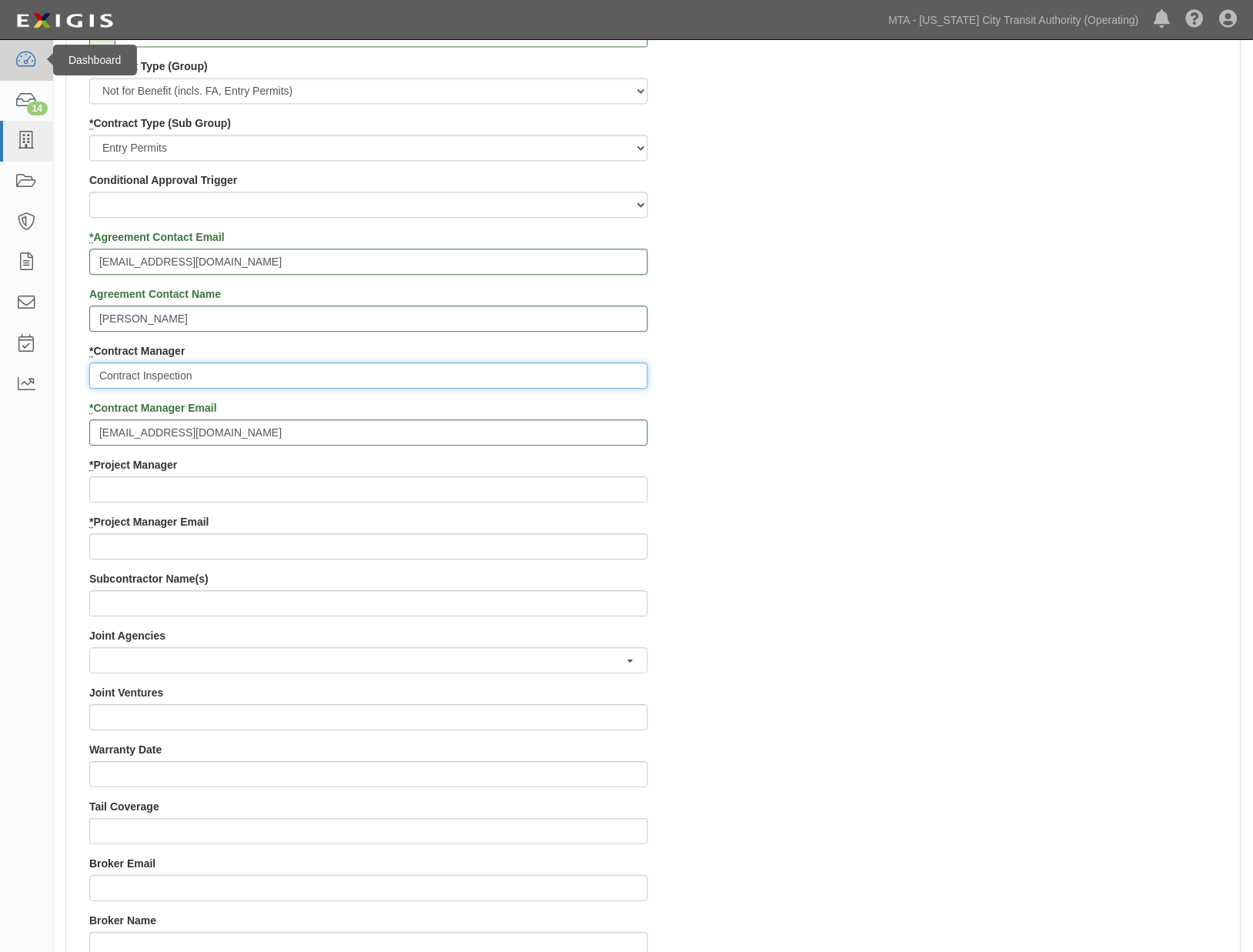
type input "Contract Inspection"
